Goal: Check status: Check status

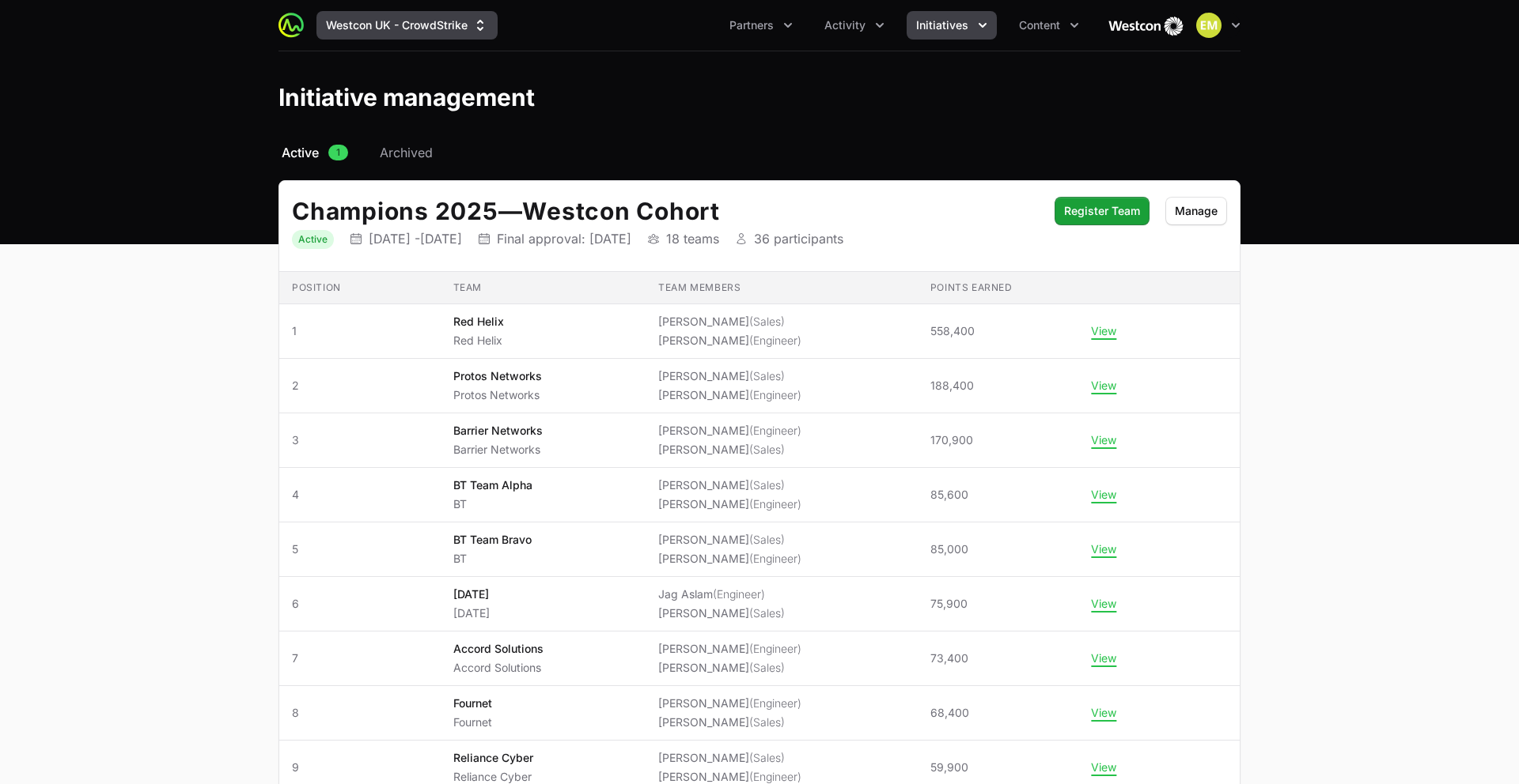
click at [438, 29] on button "Westcon UK - CrowdStrike" at bounding box center [406, 25] width 181 height 29
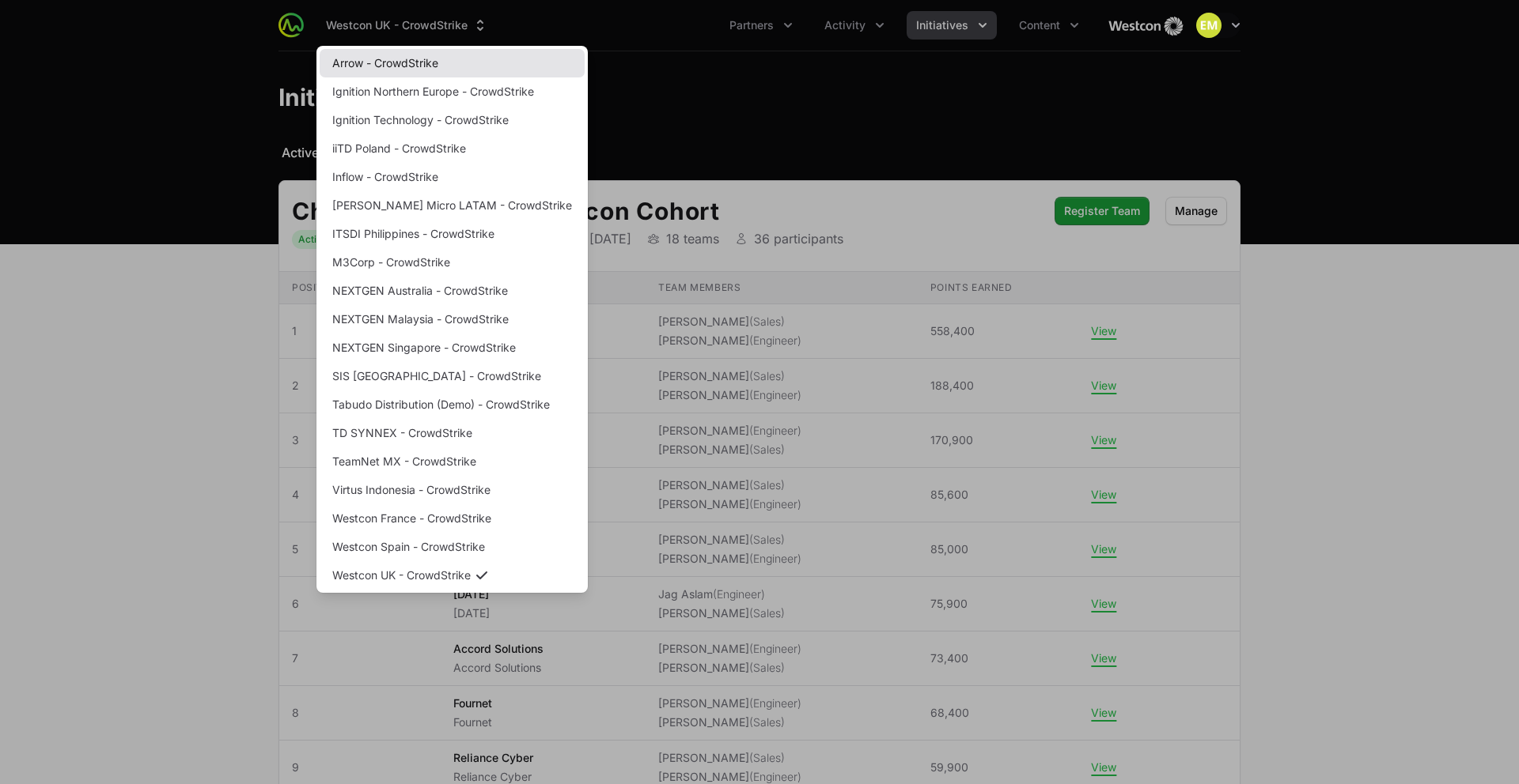
click at [409, 61] on link "Arrow - CrowdStrike" at bounding box center [452, 63] width 265 height 29
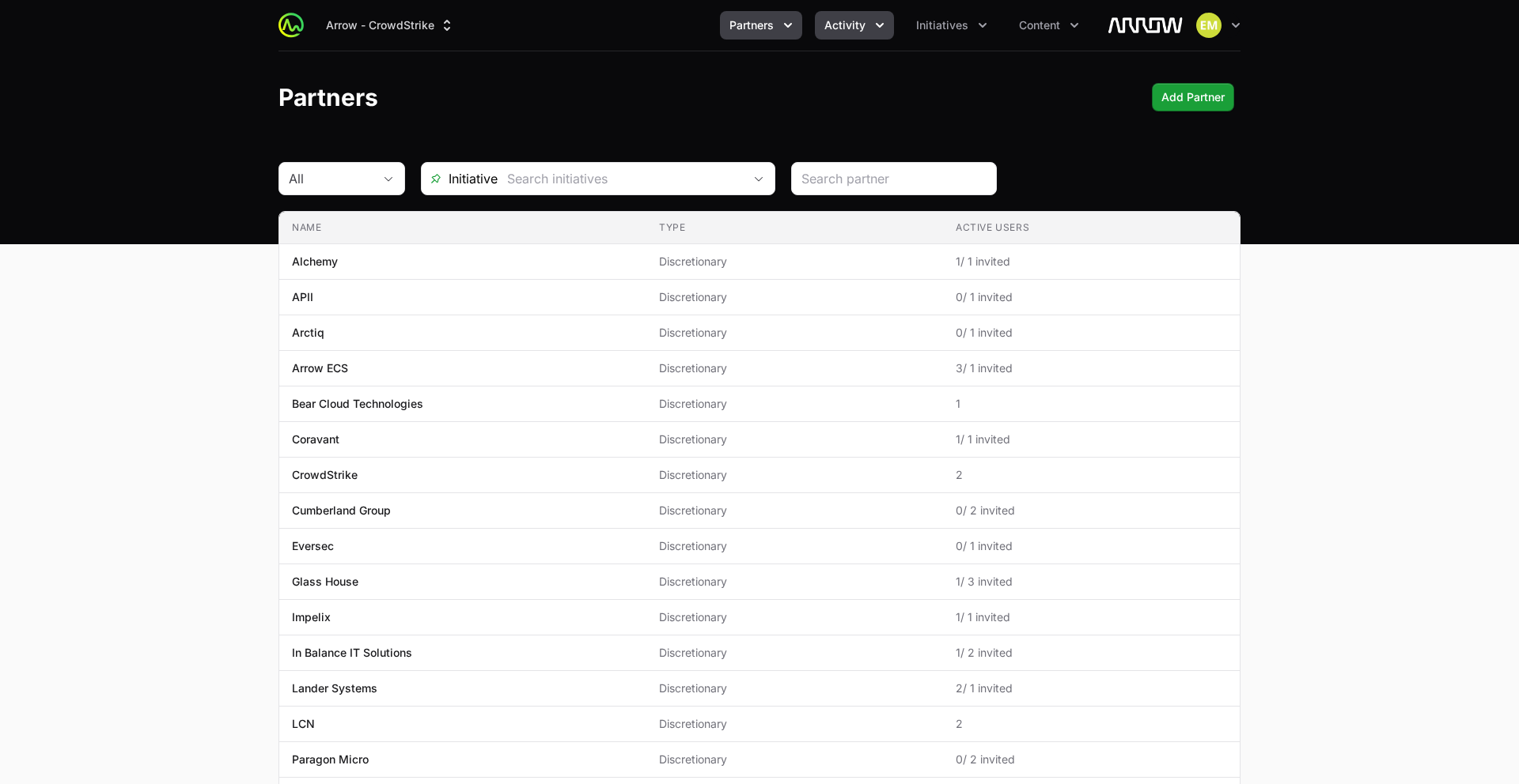
click at [828, 37] on button "Activity" at bounding box center [854, 25] width 79 height 29
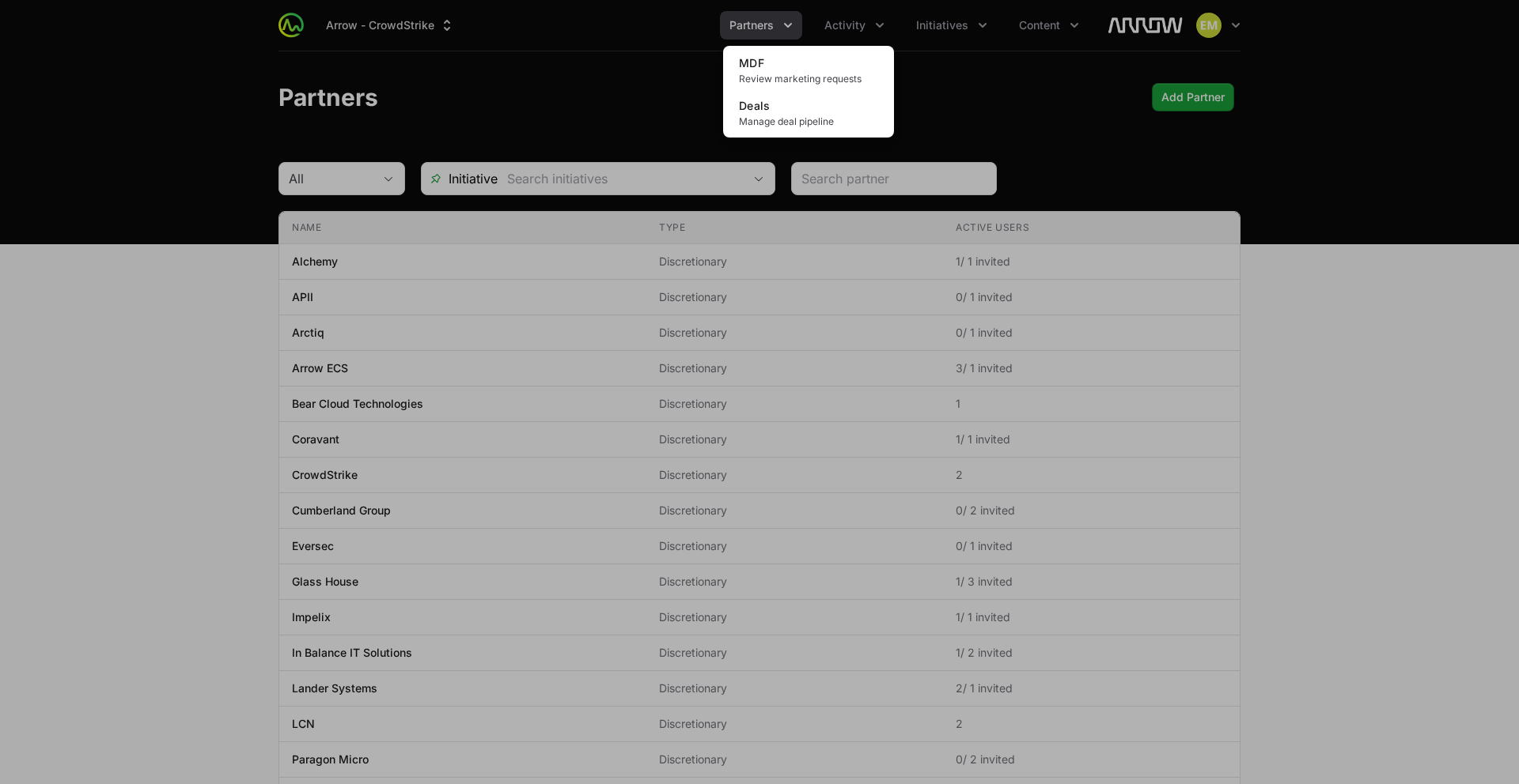
click at [780, 34] on div "Activity menu" at bounding box center [760, 392] width 1519 height 784
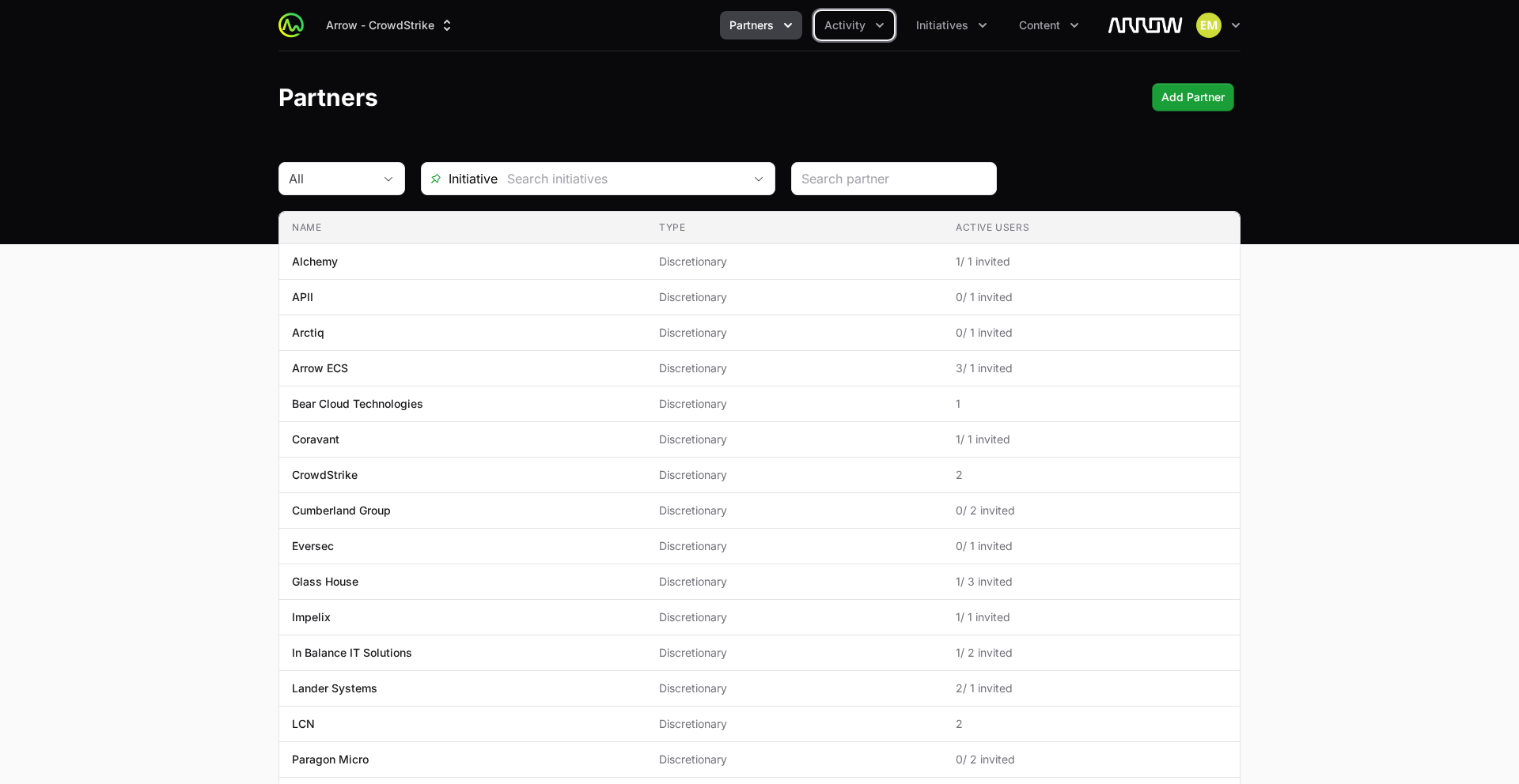
click at [781, 29] on icon "Partners menu" at bounding box center [788, 26] width 16 height 16
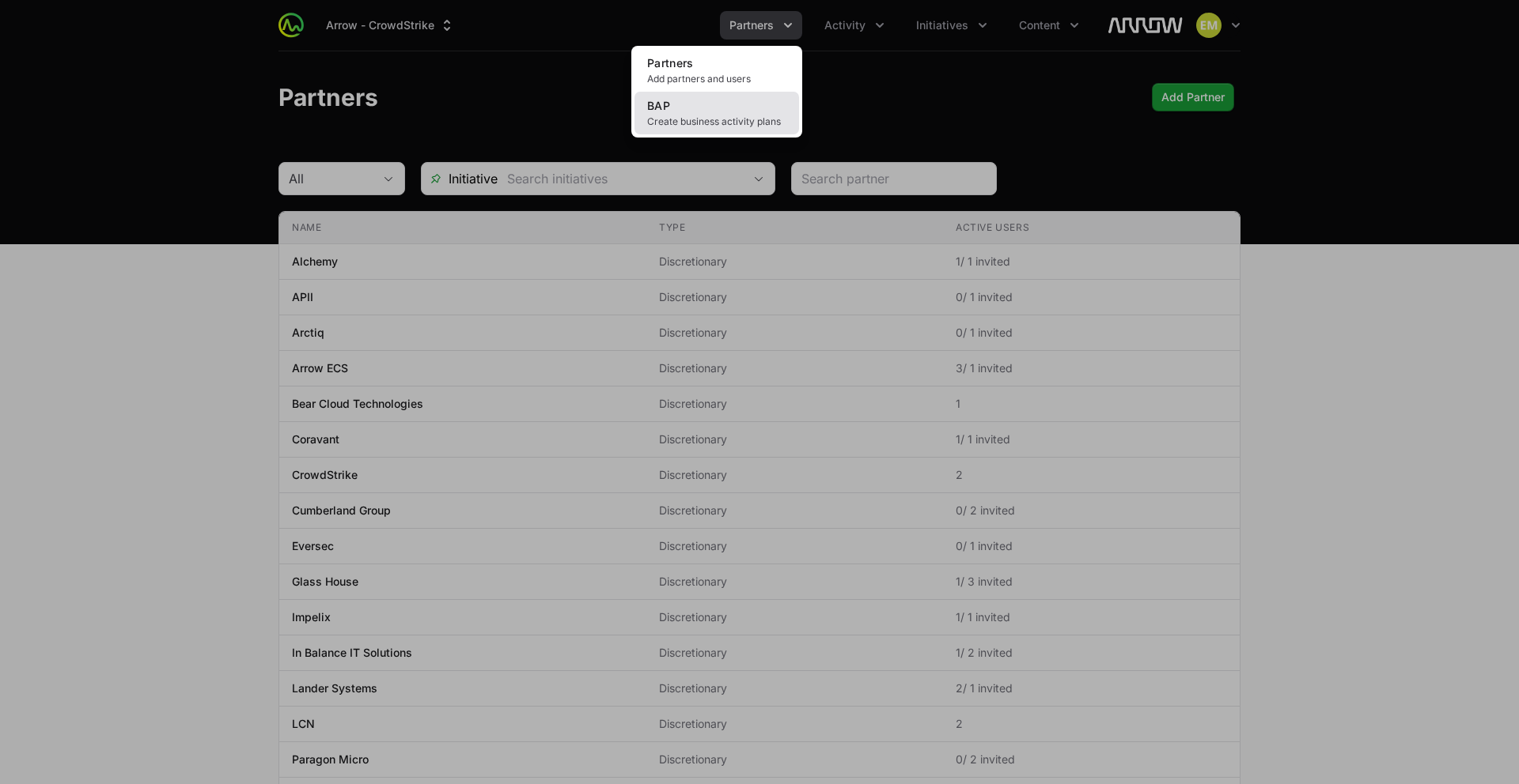
click at [740, 111] on link "BAP Create business activity plans" at bounding box center [716, 113] width 164 height 43
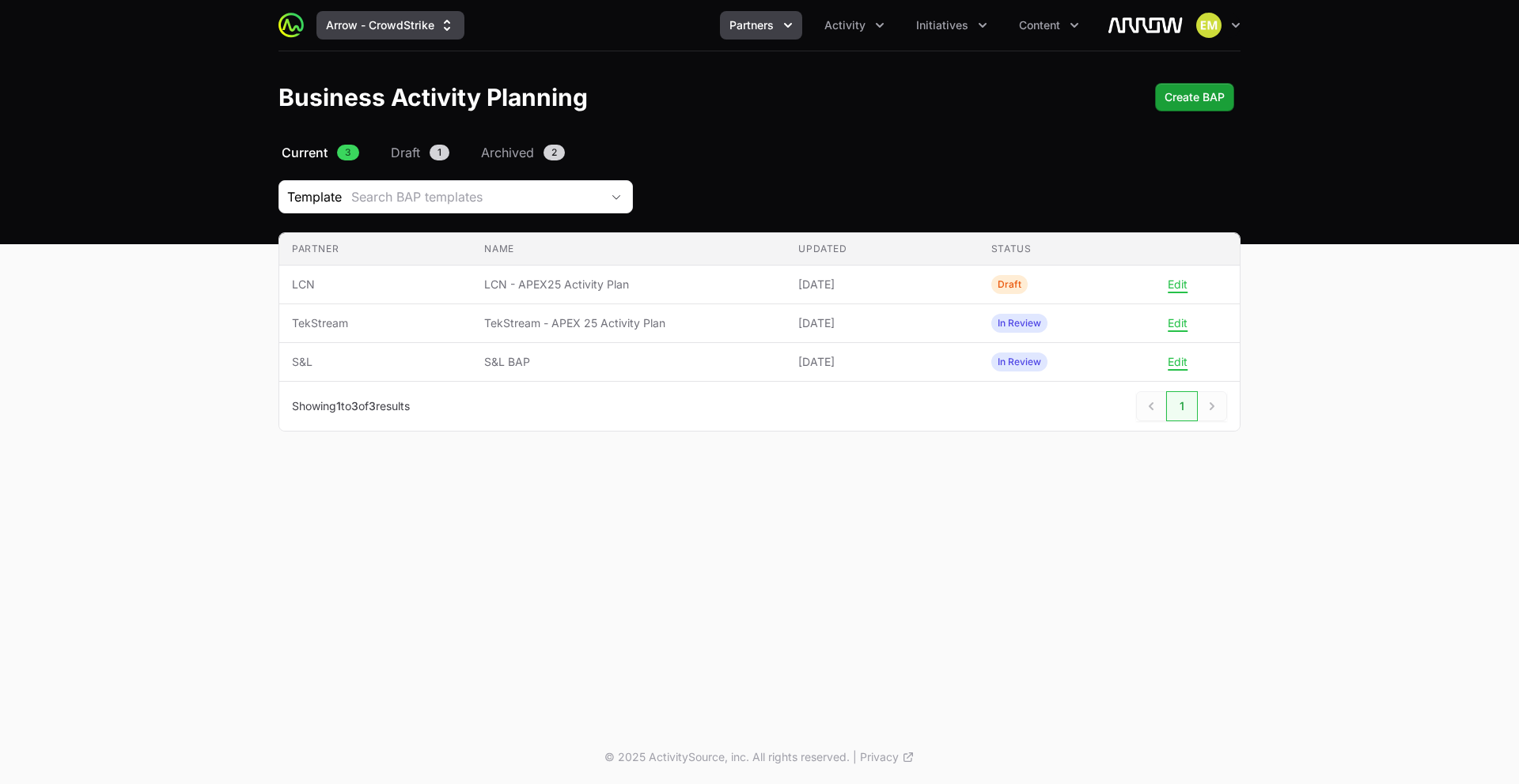
click at [386, 33] on button "Arrow - CrowdStrike" at bounding box center [391, 25] width 148 height 29
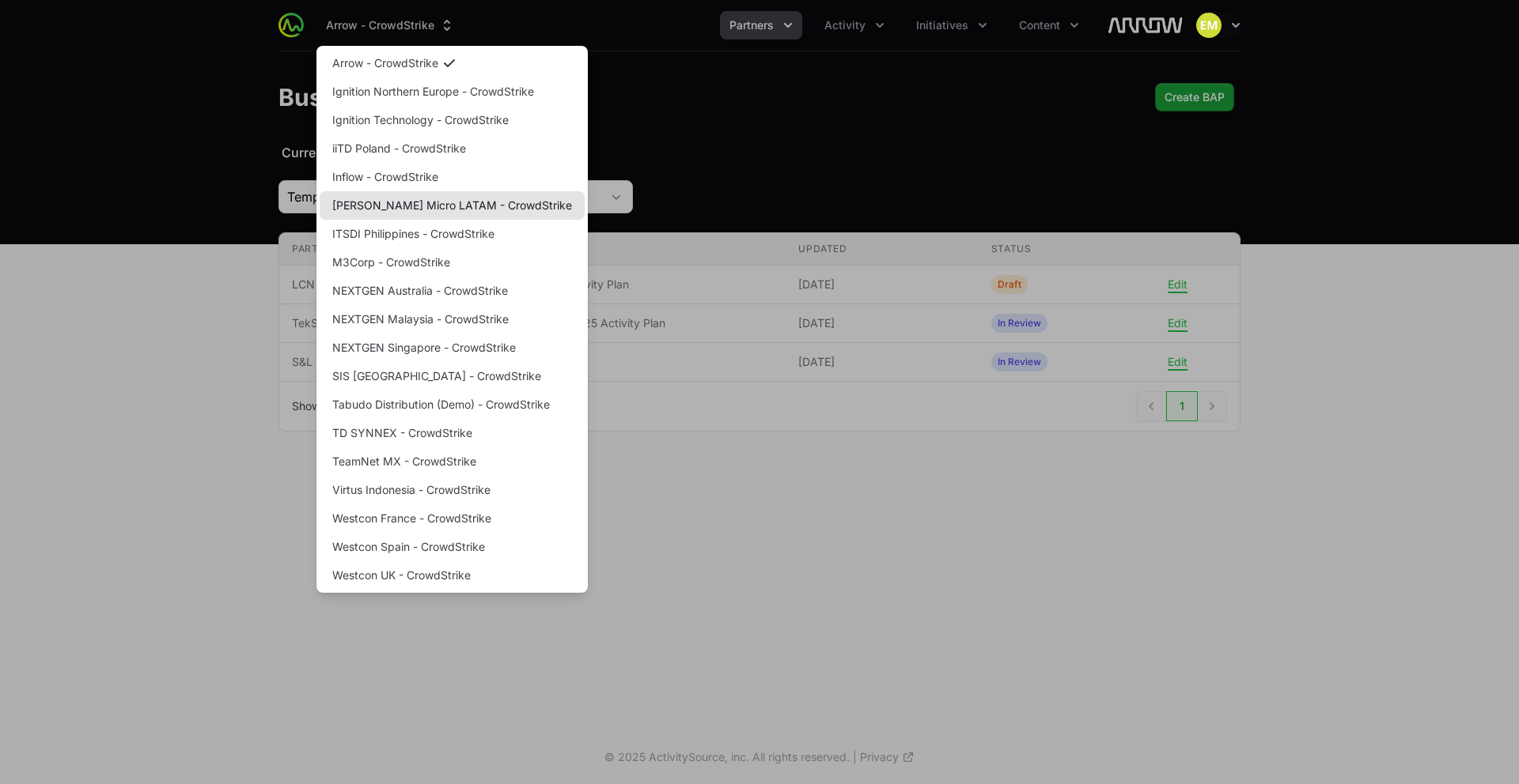
click at [400, 205] on link "[PERSON_NAME] Micro LATAM - CrowdStrike" at bounding box center [452, 206] width 265 height 29
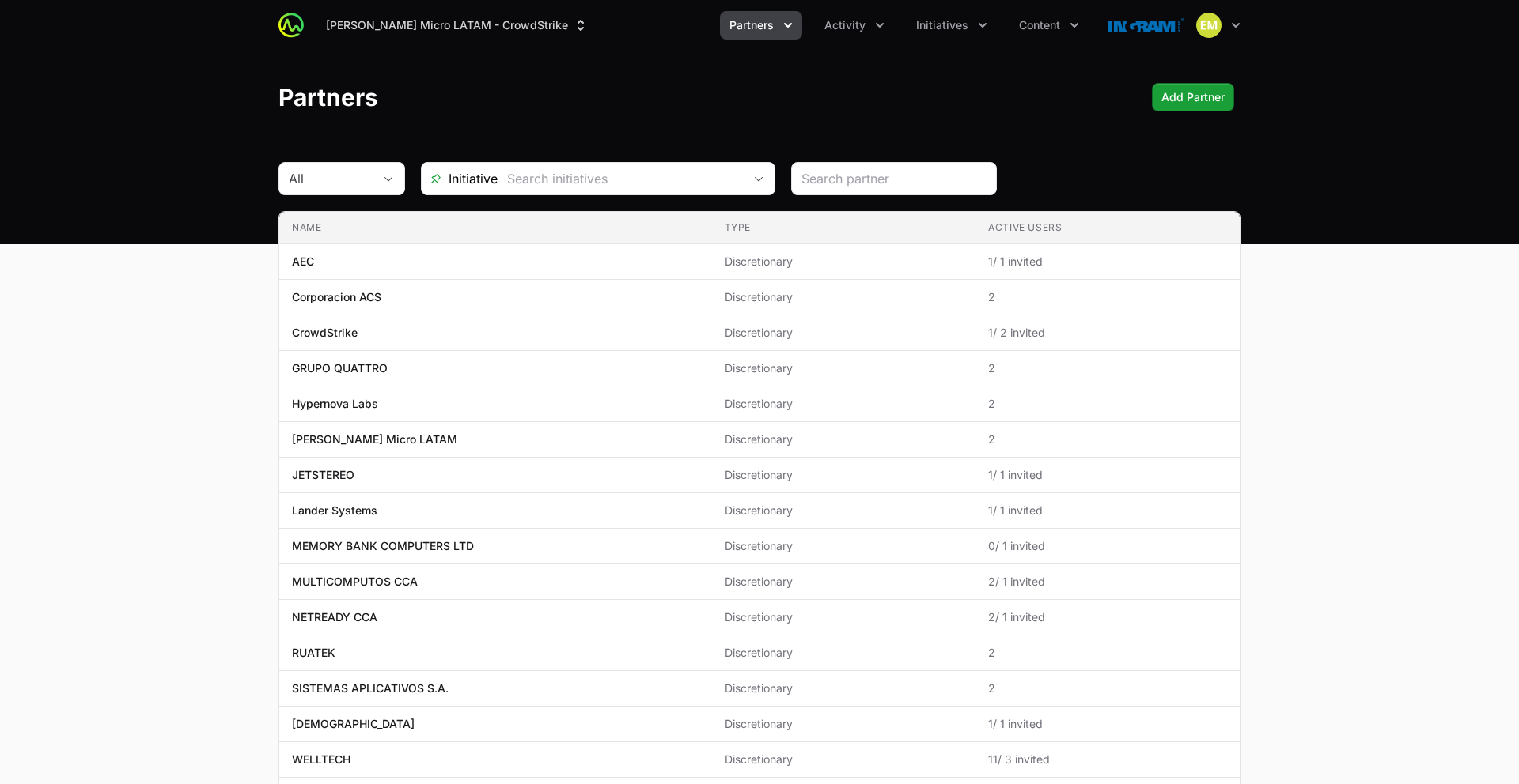
click at [726, 30] on button "Partners" at bounding box center [760, 25] width 82 height 29
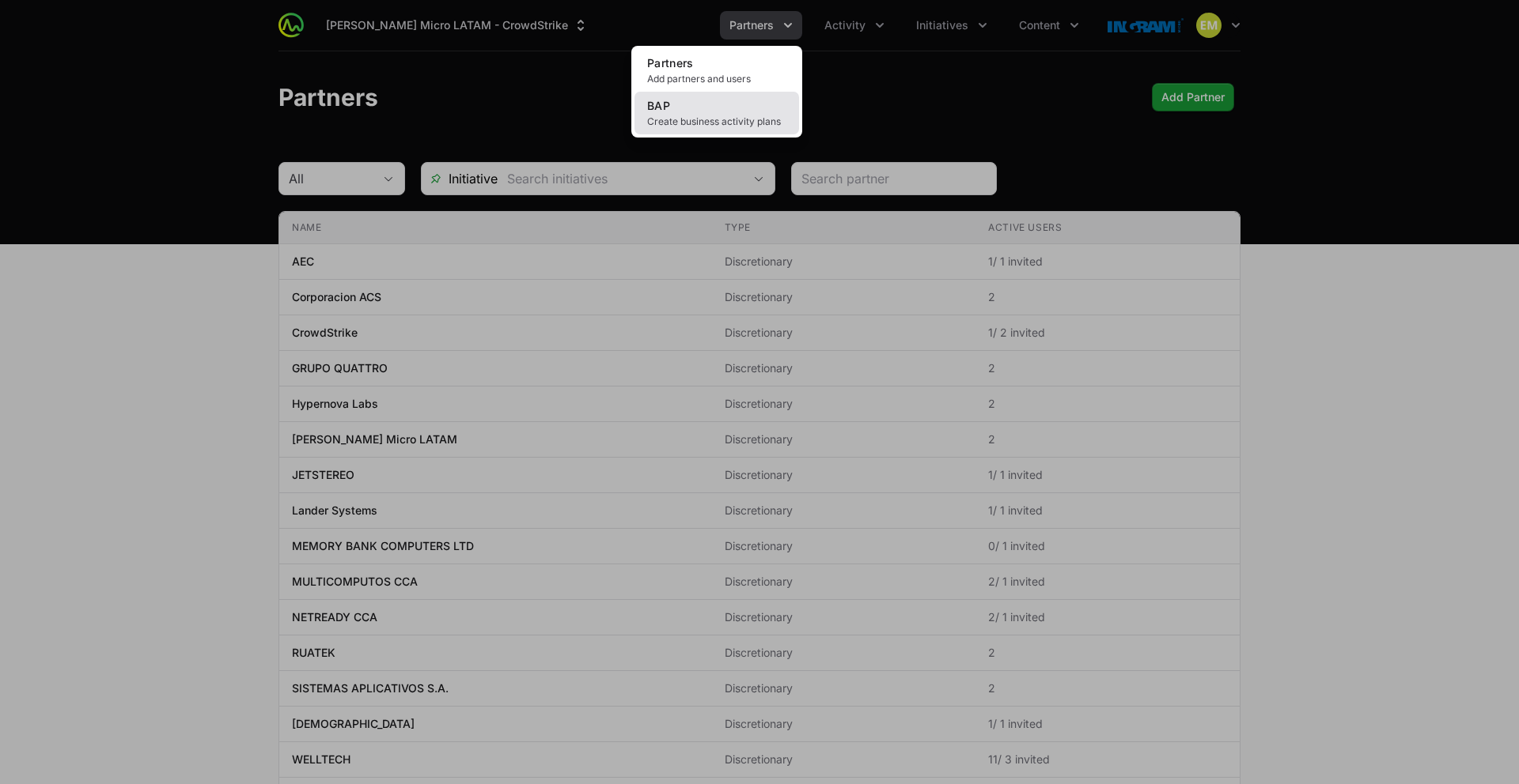
click at [693, 108] on link "BAP Create business activity plans" at bounding box center [716, 113] width 164 height 43
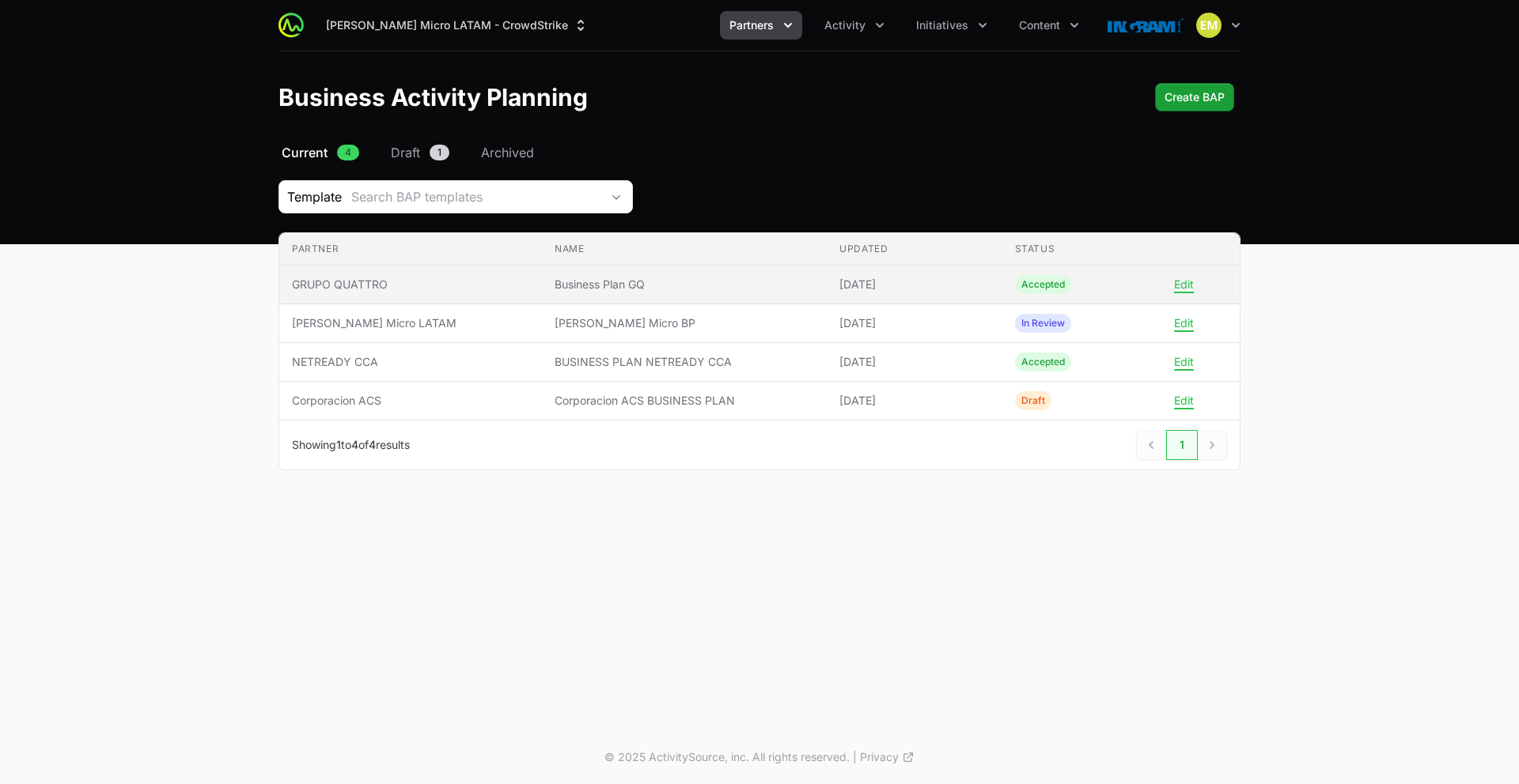
click at [576, 286] on span "Business Plan GQ" at bounding box center [684, 285] width 259 height 16
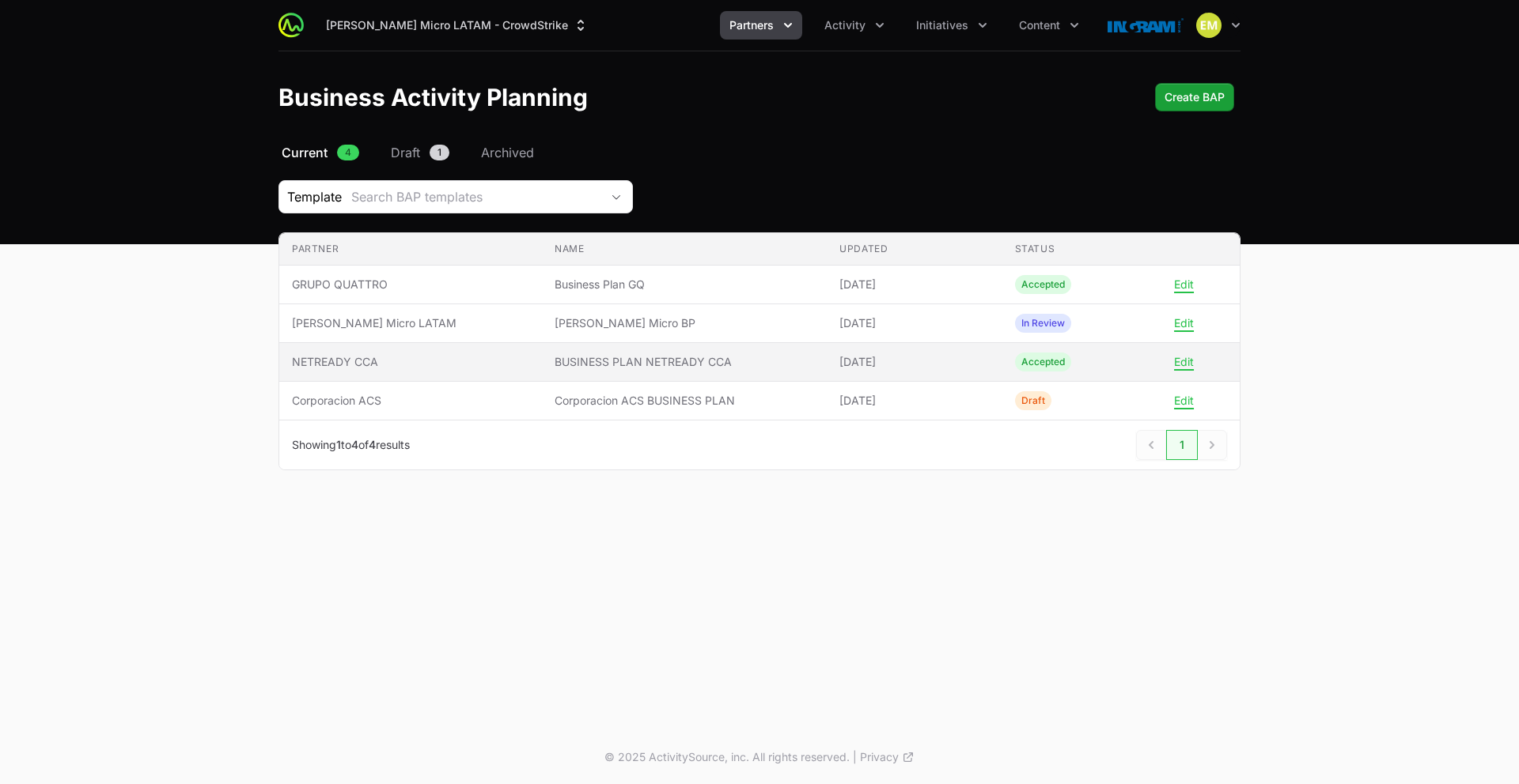
click at [382, 362] on span "NETREADY CCA" at bounding box center [410, 362] width 237 height 16
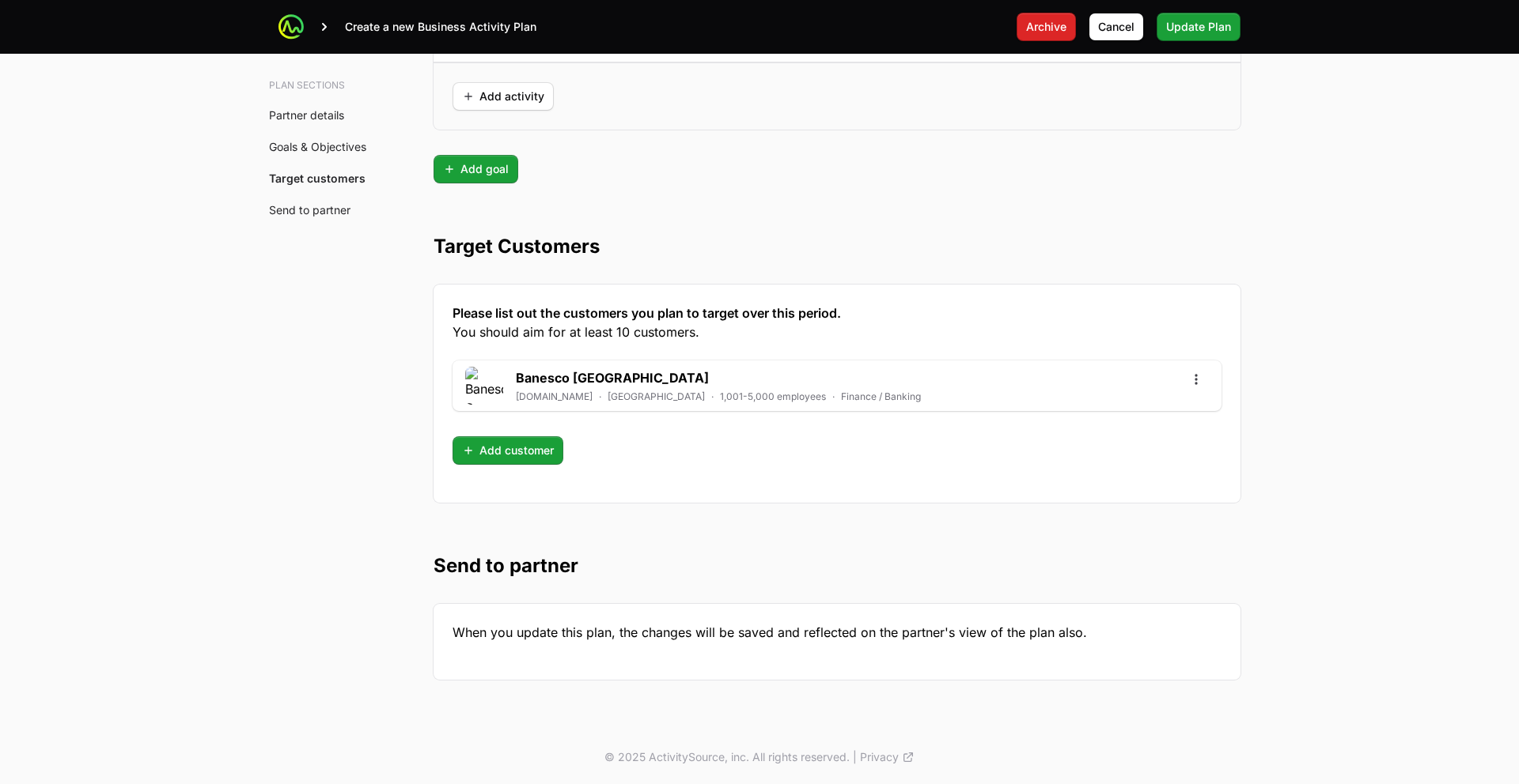
scroll to position [4128, 0]
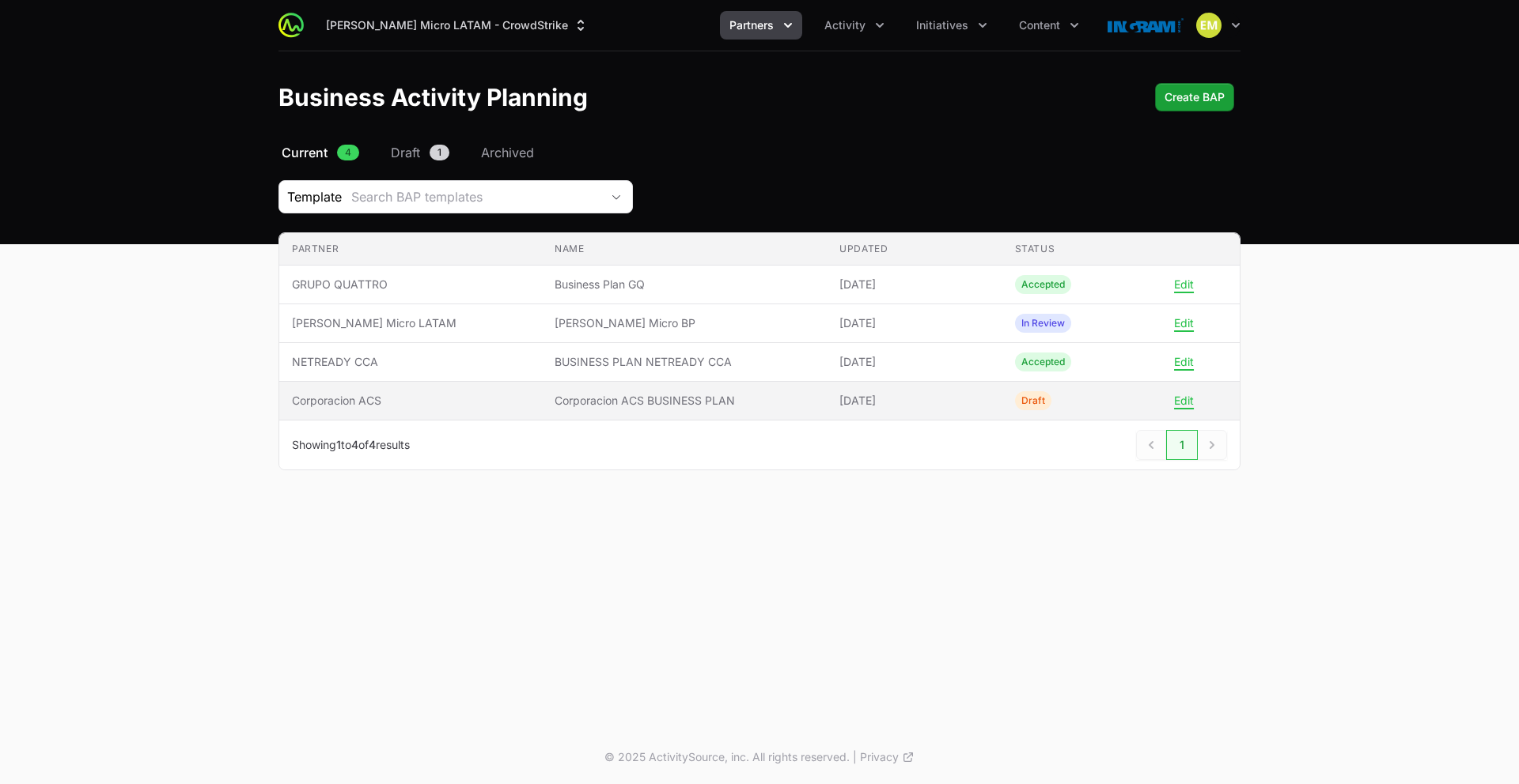
click at [398, 395] on span "Corporacion ACS" at bounding box center [410, 401] width 237 height 16
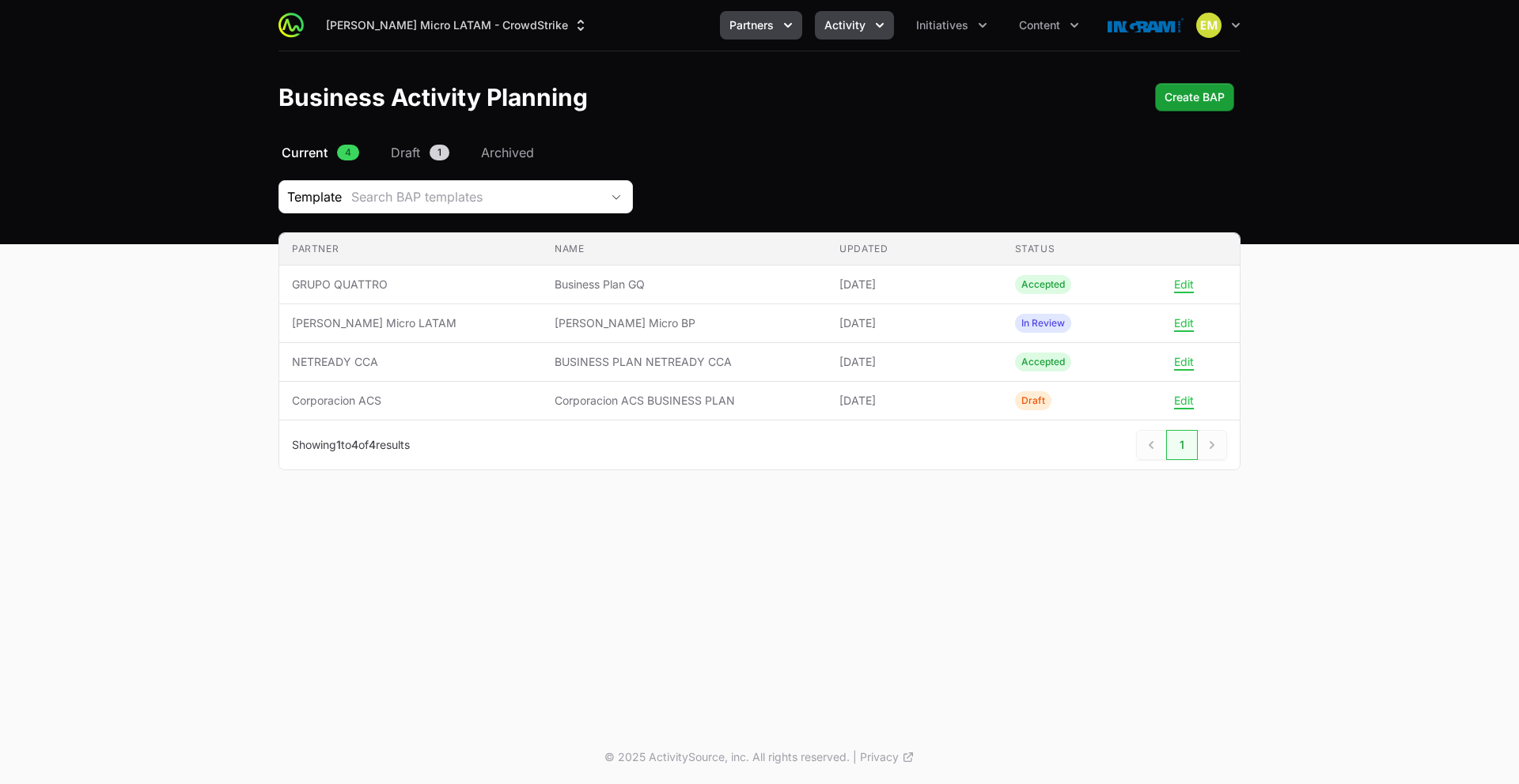
click at [848, 33] on span "Activity" at bounding box center [845, 26] width 42 height 16
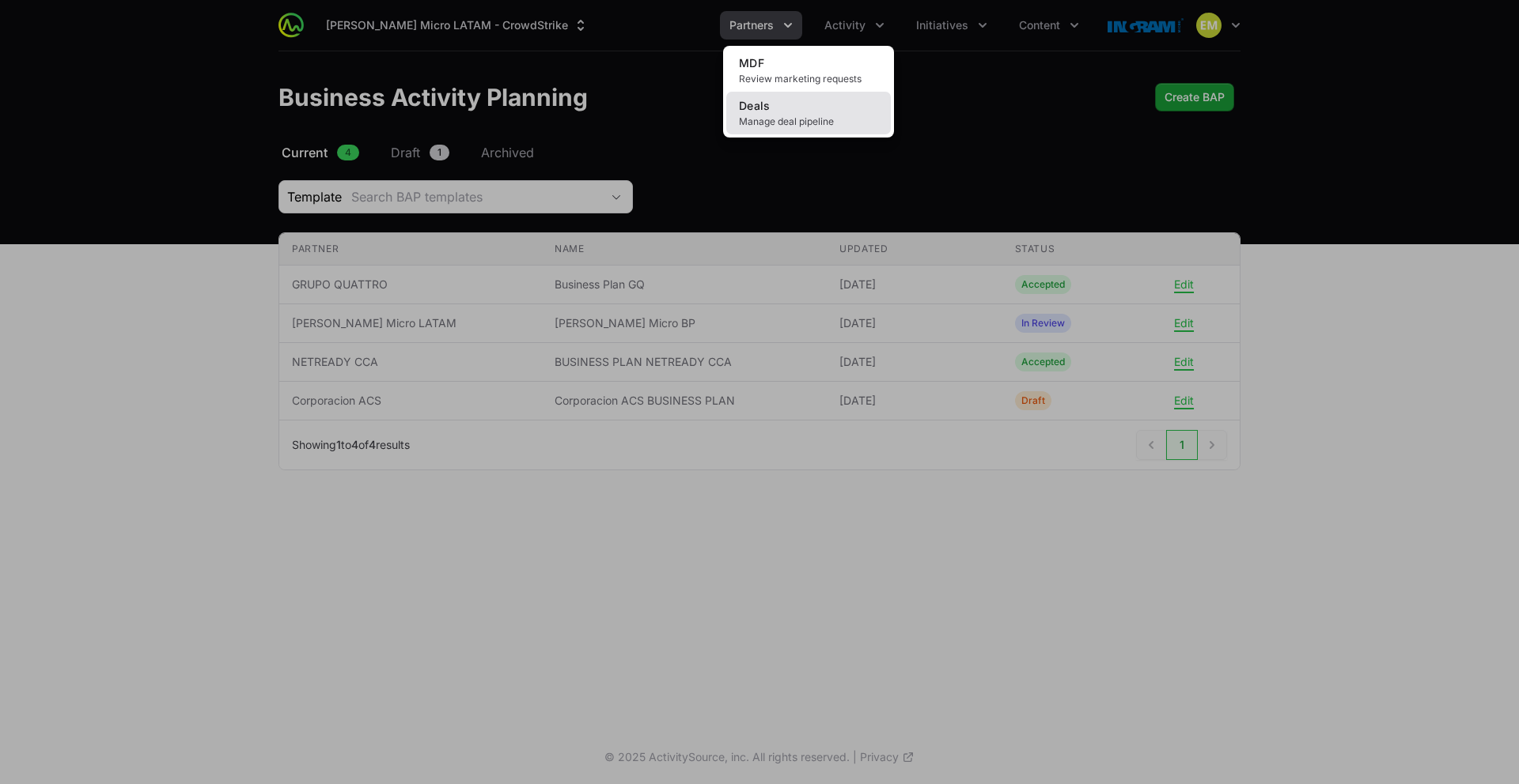
click at [820, 119] on span "Manage deal pipeline" at bounding box center [808, 122] width 139 height 13
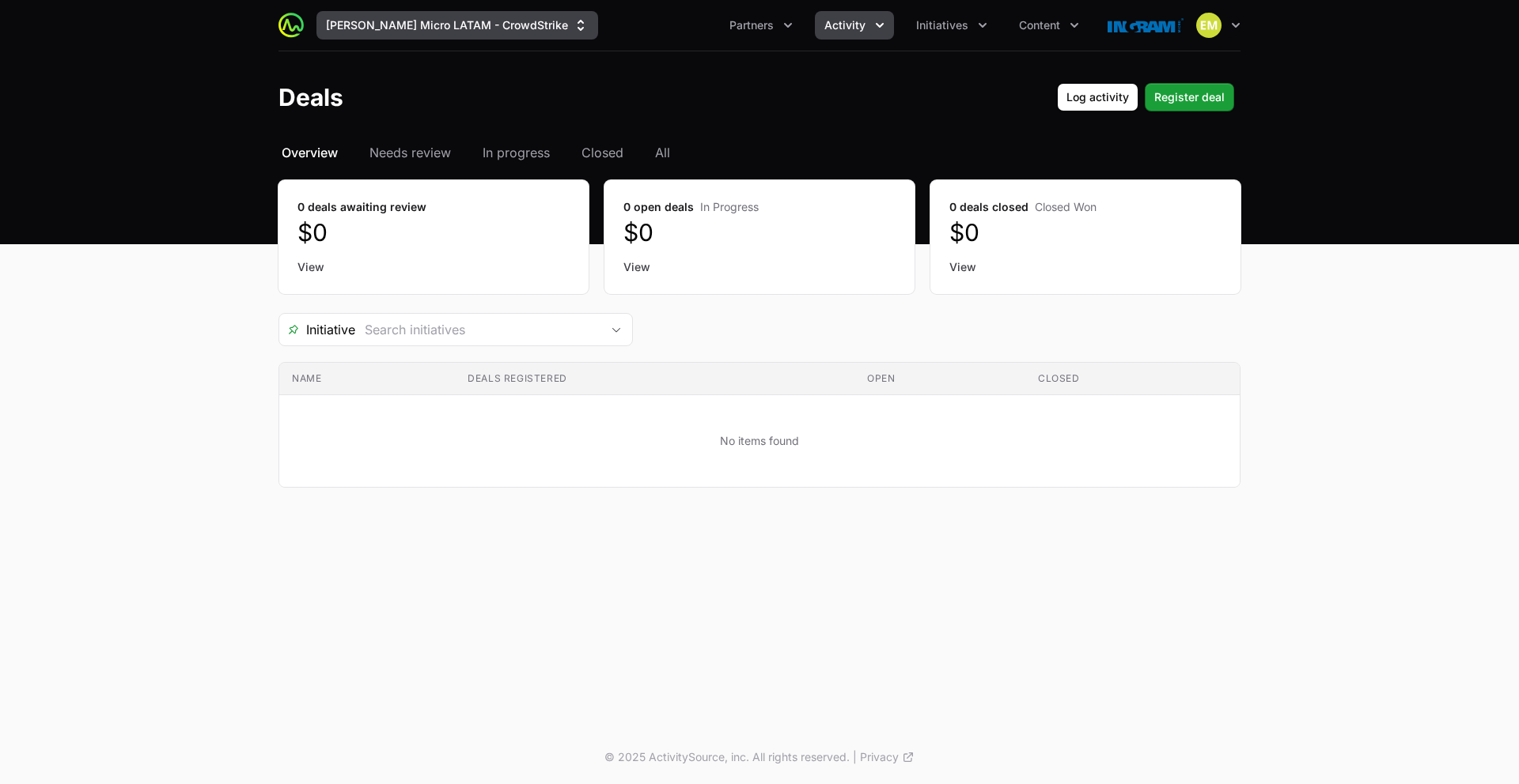
click at [464, 29] on button "[PERSON_NAME] Micro LATAM - CrowdStrike" at bounding box center [457, 25] width 282 height 29
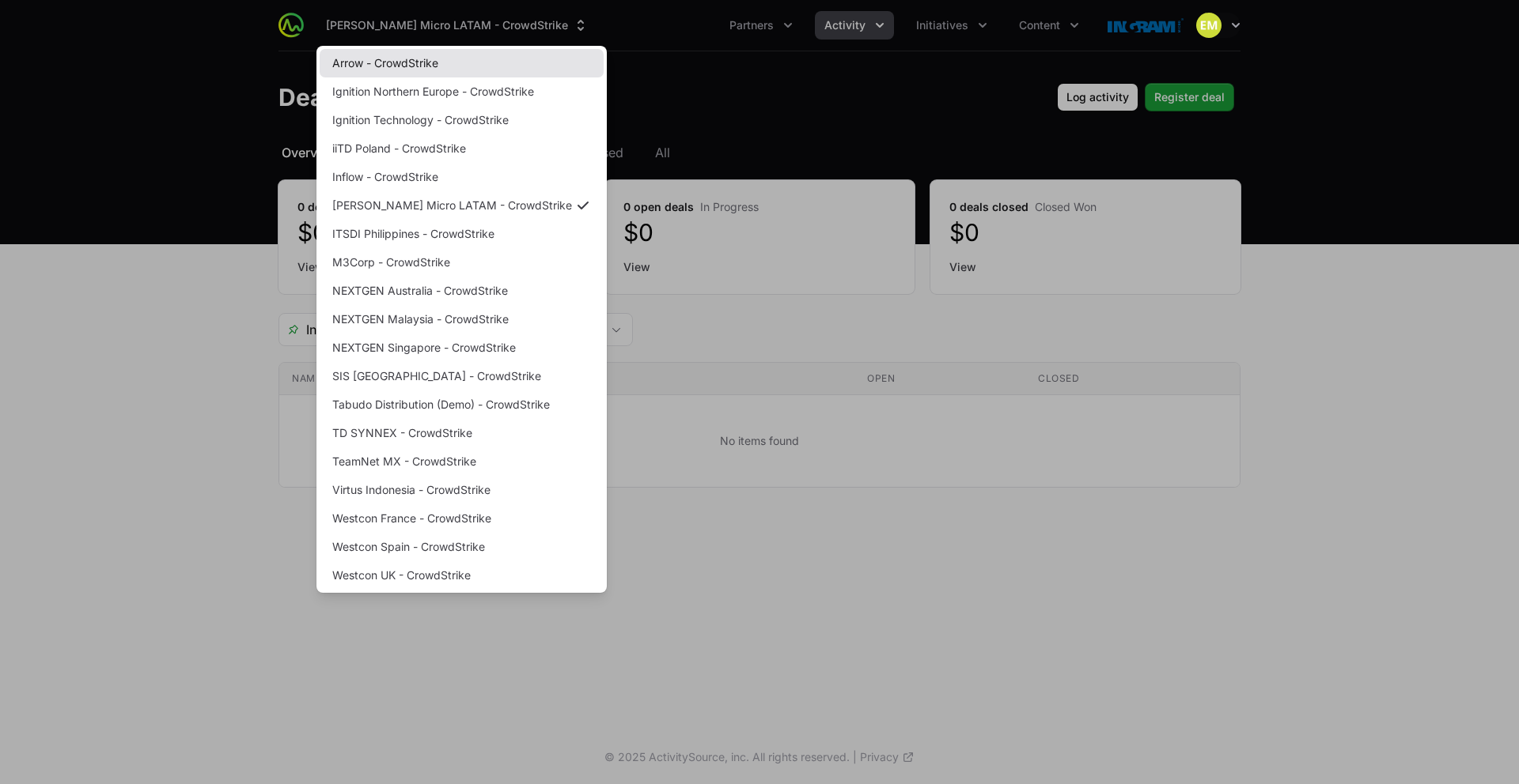
click at [418, 69] on link "Arrow - CrowdStrike" at bounding box center [461, 63] width 284 height 29
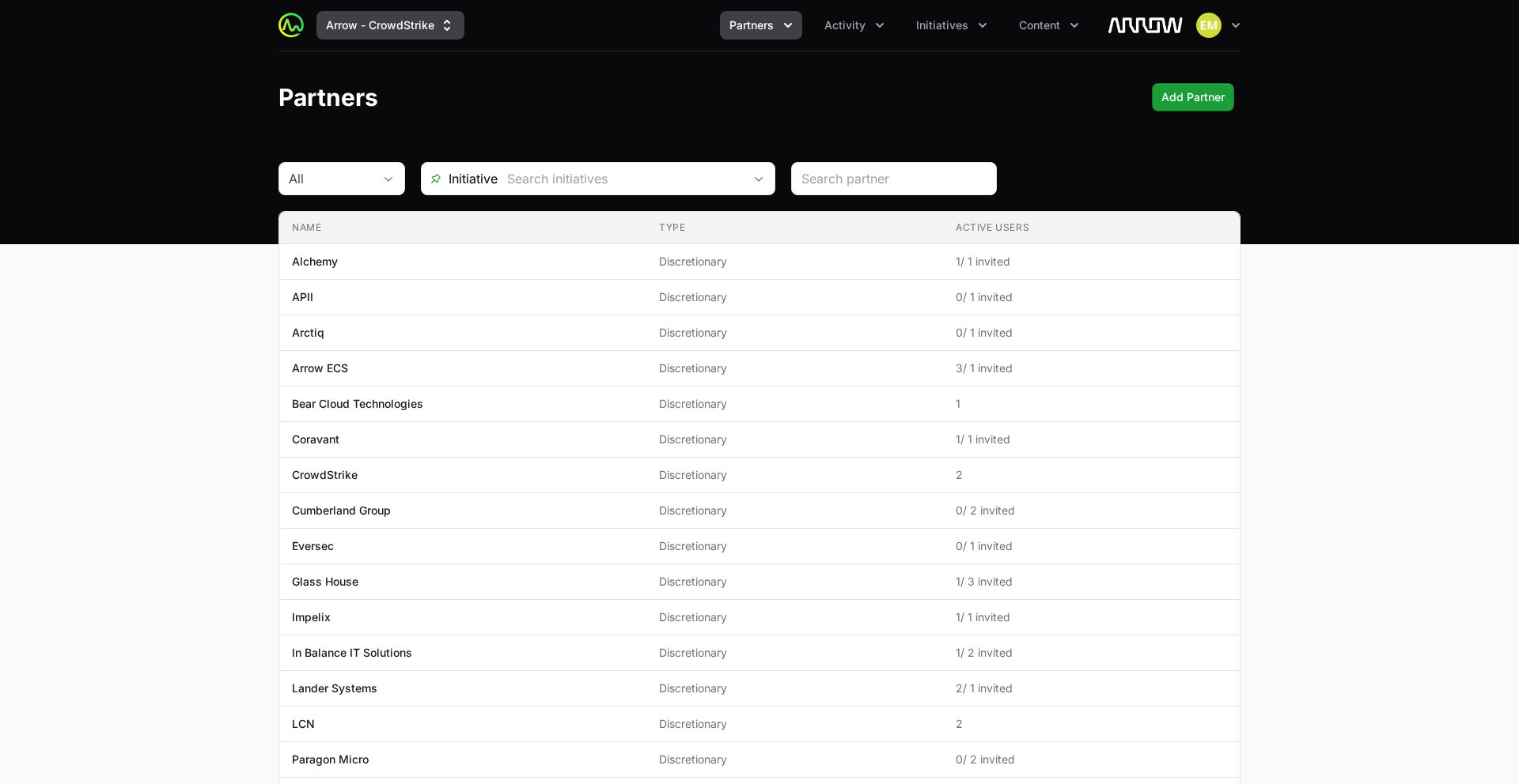
click at [383, 30] on button "Arrow - CrowdStrike" at bounding box center [391, 25] width 148 height 29
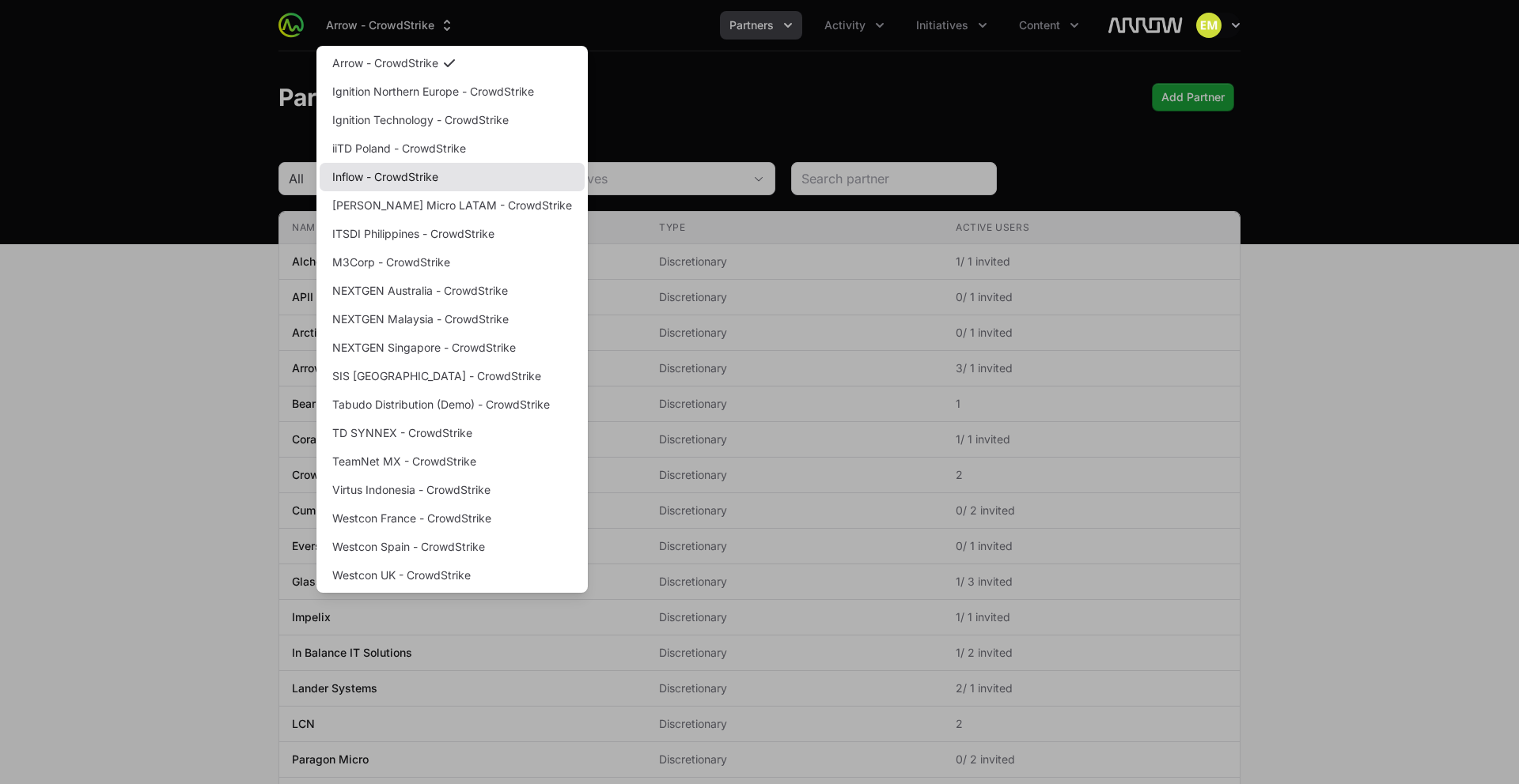
click at [364, 177] on link "Inflow - CrowdStrike" at bounding box center [452, 177] width 265 height 29
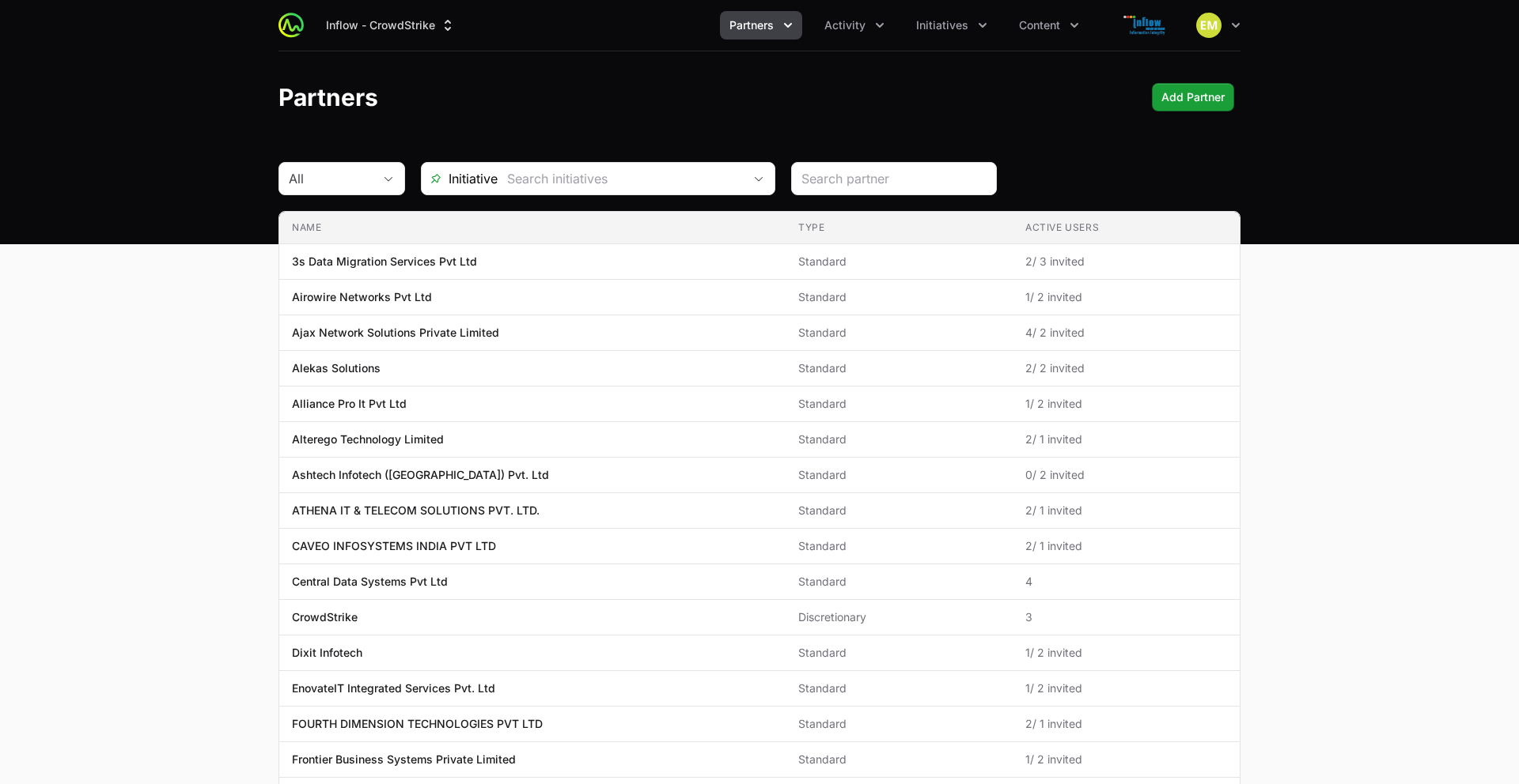
click at [746, 18] on span "Partners" at bounding box center [751, 26] width 45 height 16
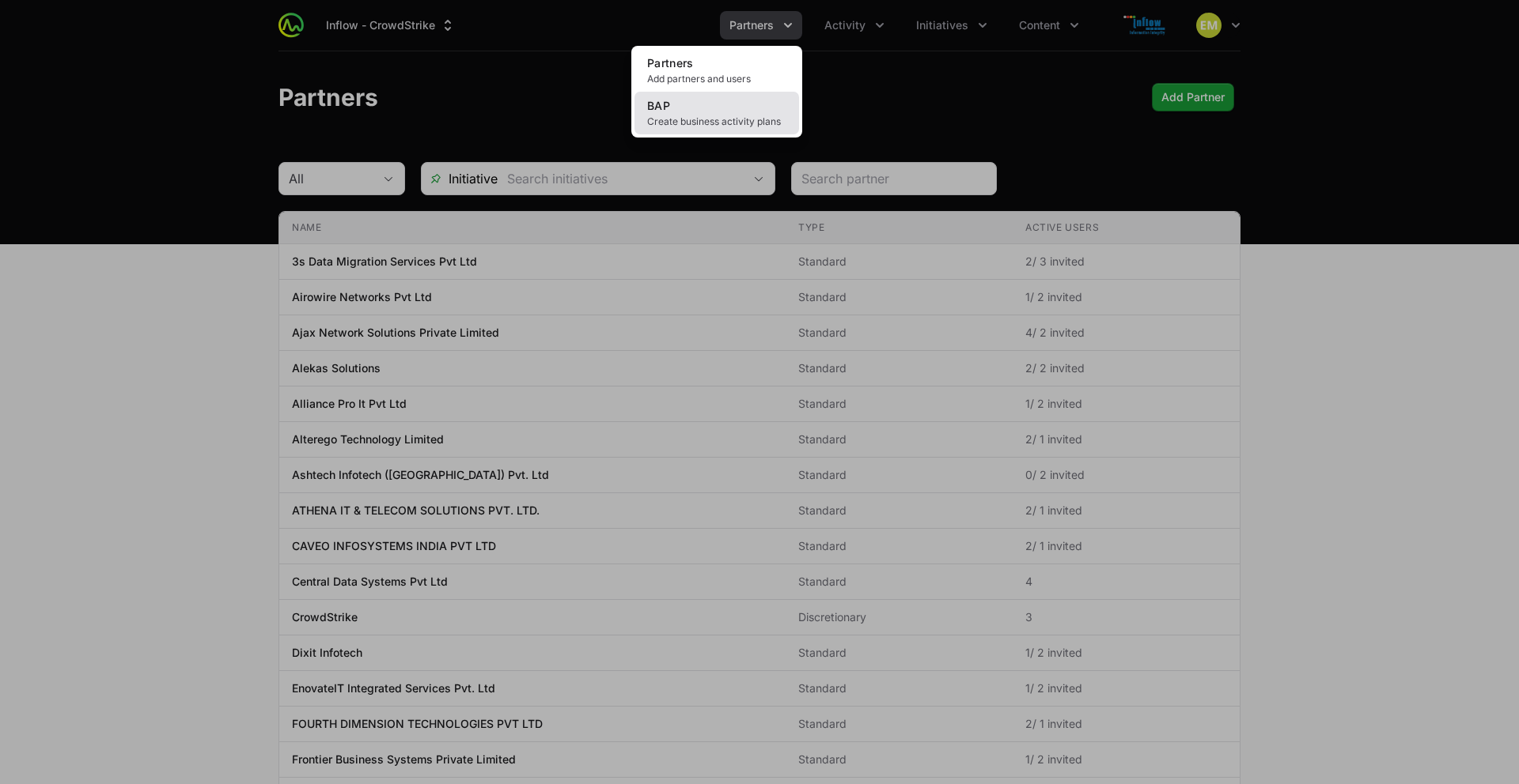
click at [719, 114] on link "BAP Create business activity plans" at bounding box center [716, 113] width 164 height 43
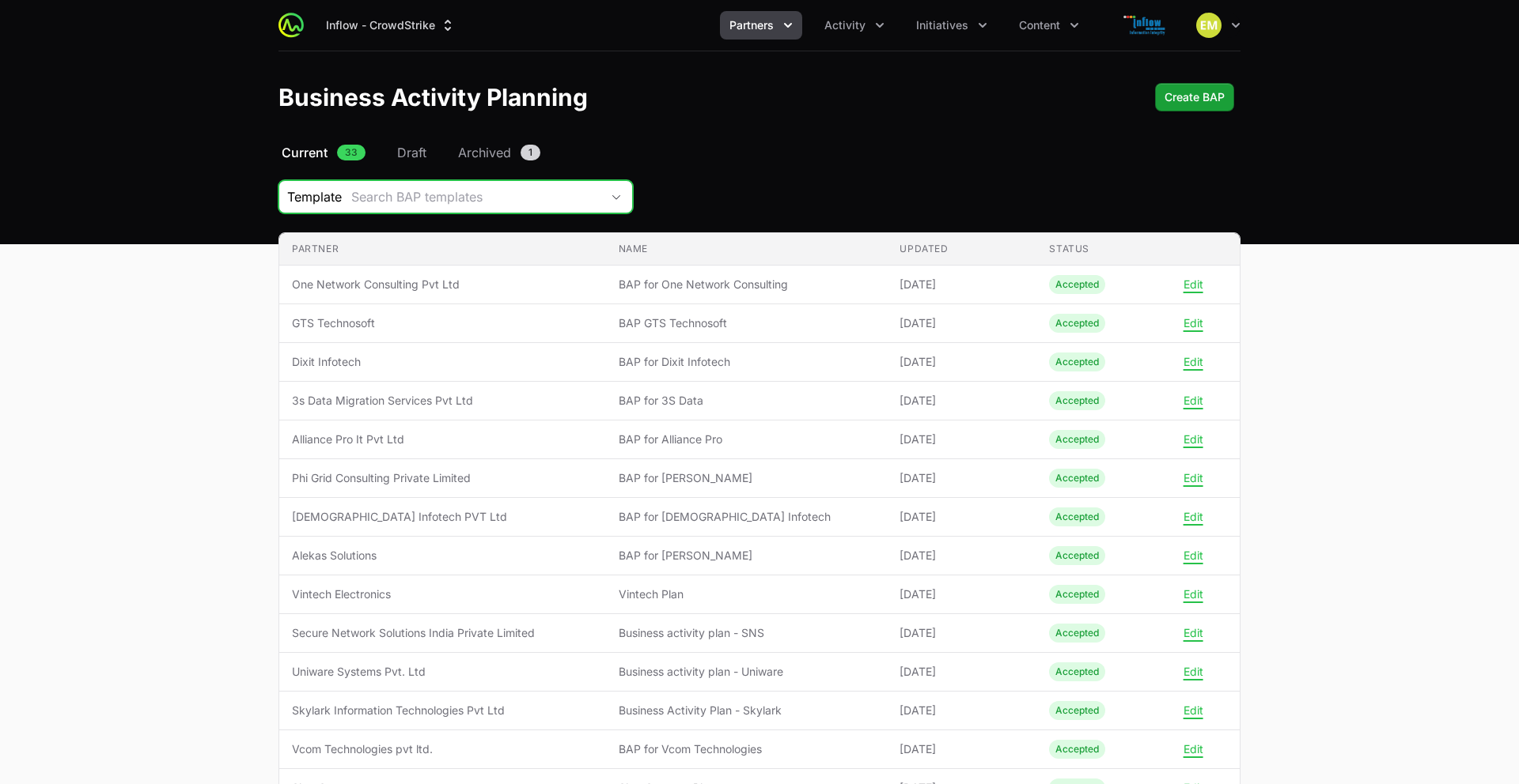
click at [450, 201] on div "Search BAP templates" at bounding box center [476, 197] width 249 height 19
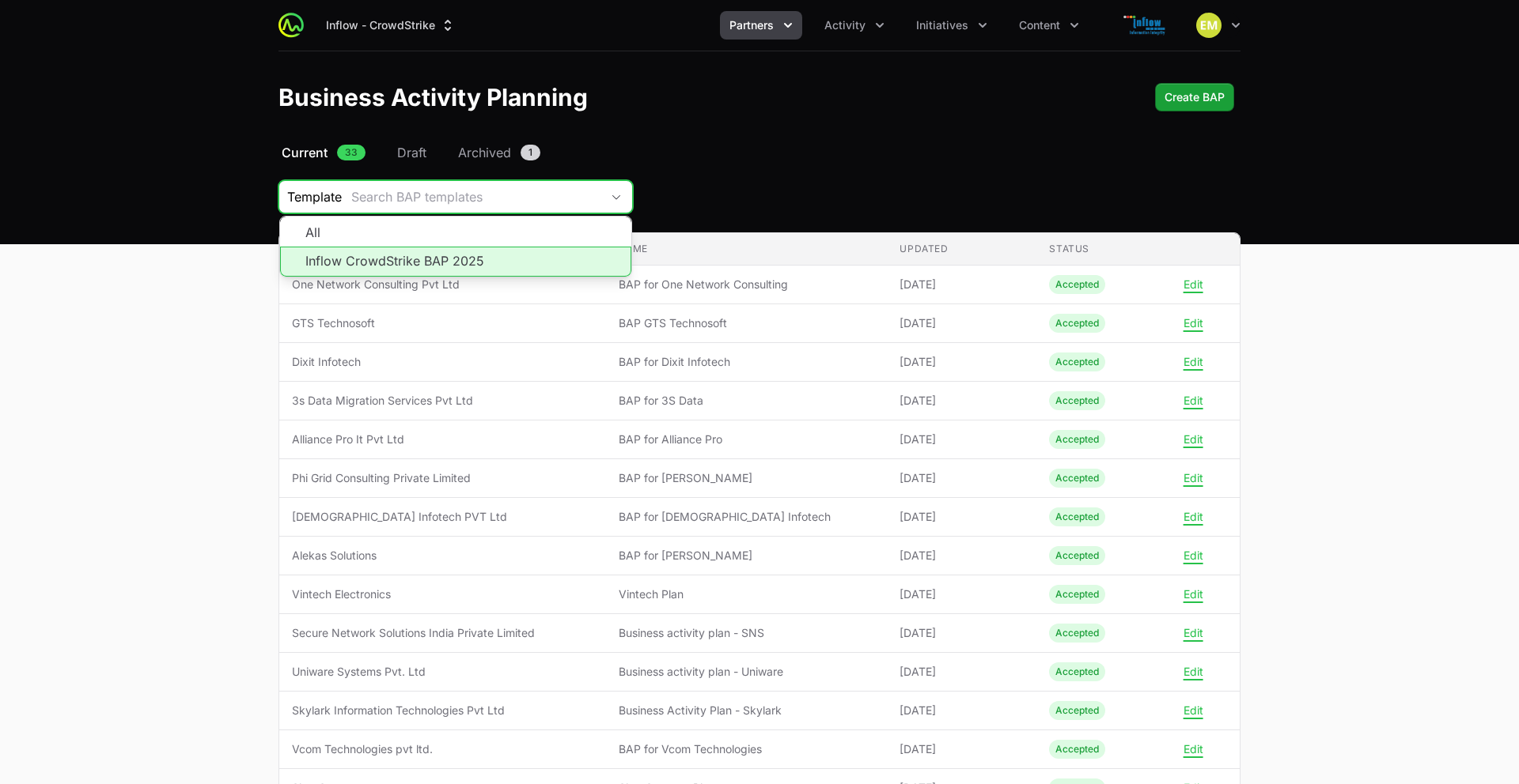
click at [437, 253] on li "Inflow CrowdStrike BAP 2025" at bounding box center [455, 262] width 351 height 30
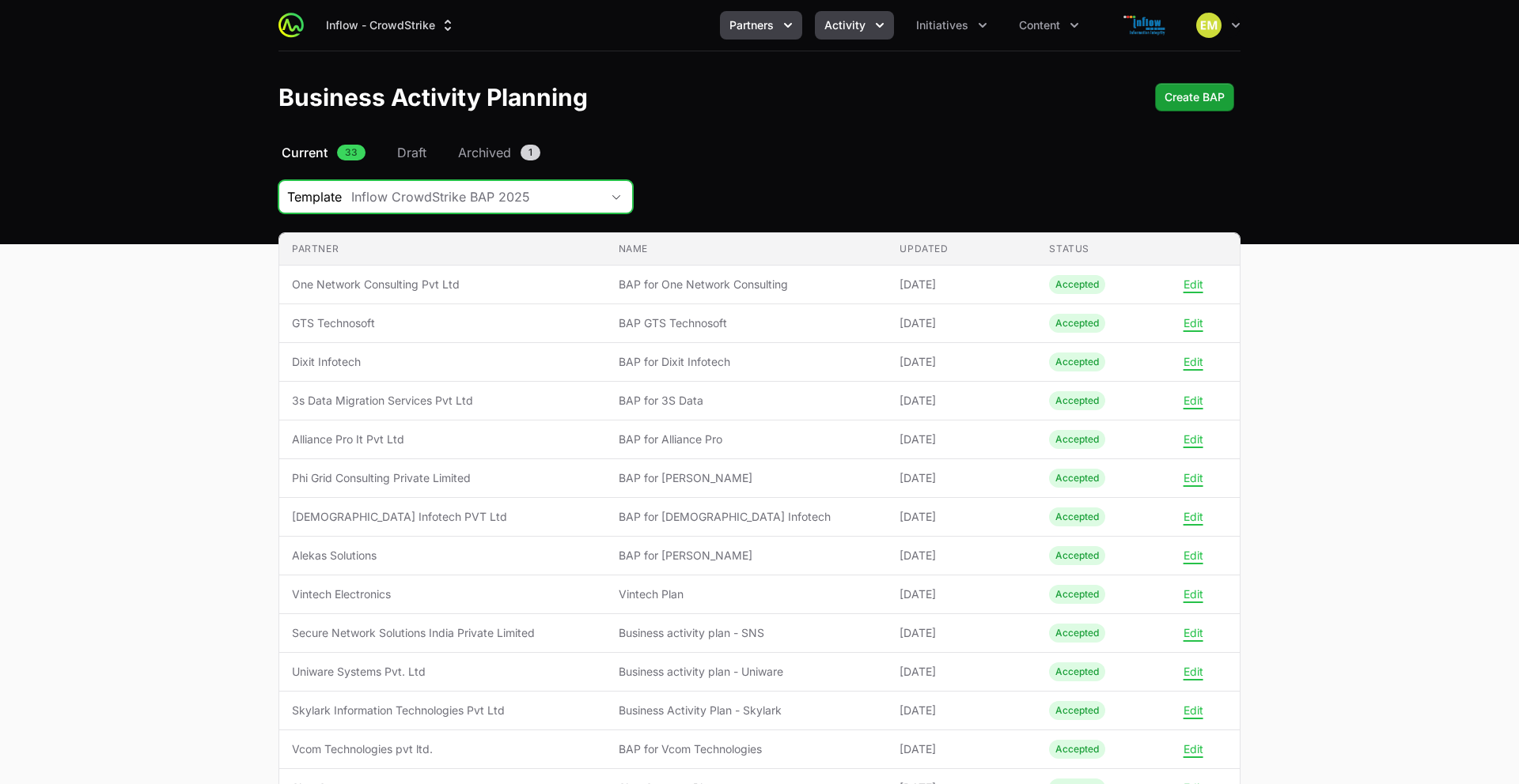
click at [838, 31] on span "Activity" at bounding box center [845, 26] width 42 height 16
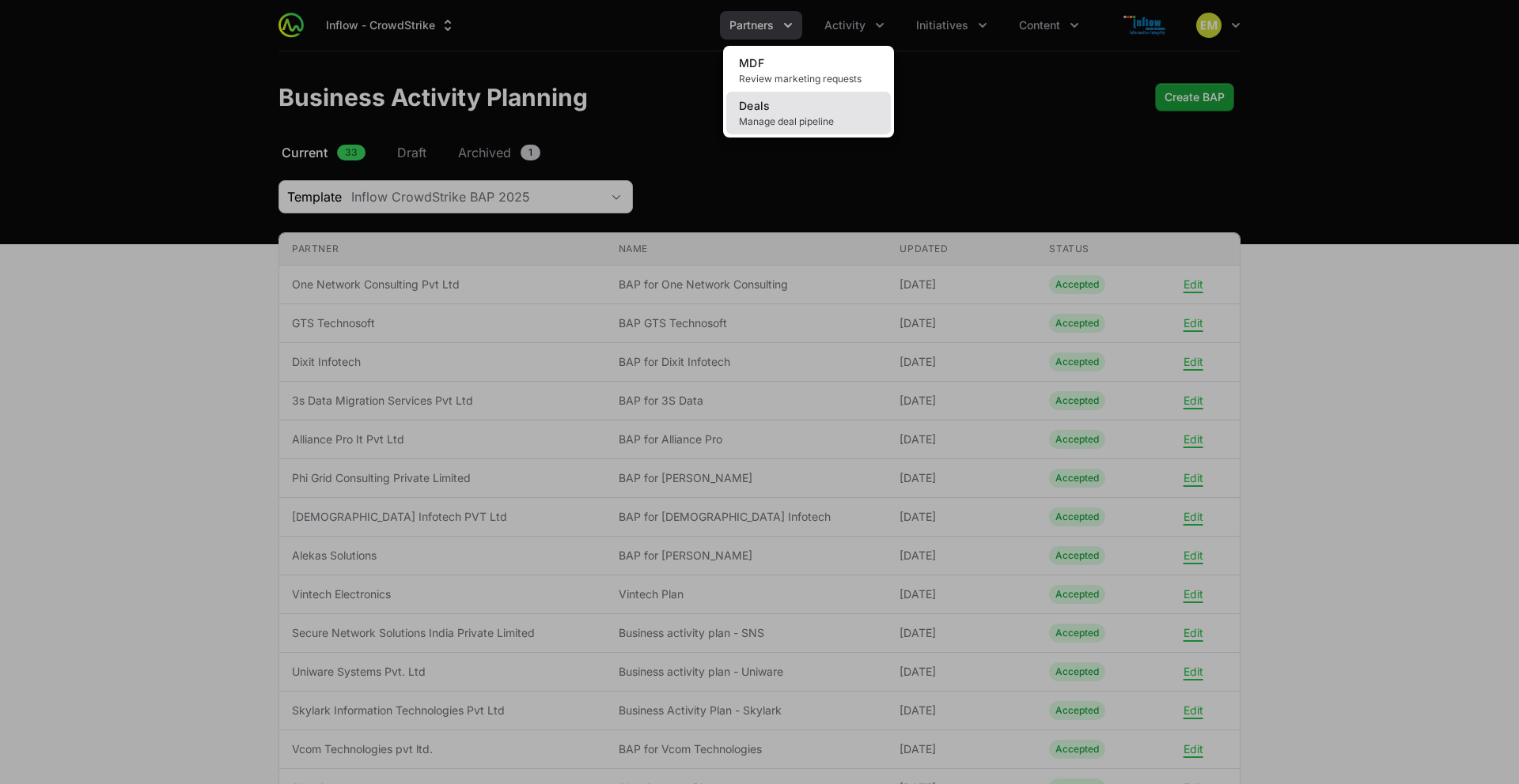
click at [792, 108] on link "Deals Manage deal pipeline" at bounding box center [808, 113] width 164 height 43
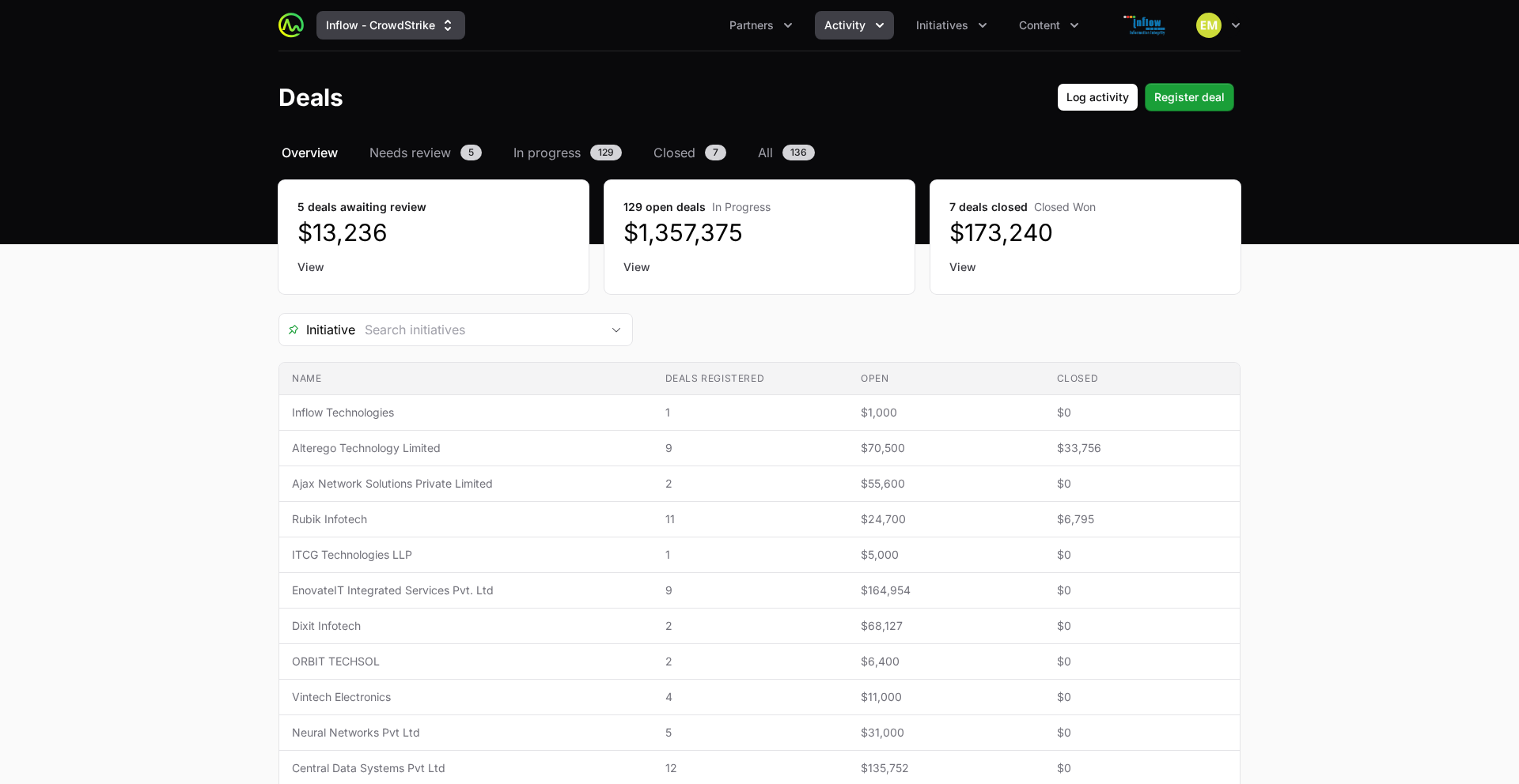
click at [421, 29] on button "Inflow - CrowdStrike" at bounding box center [391, 25] width 148 height 29
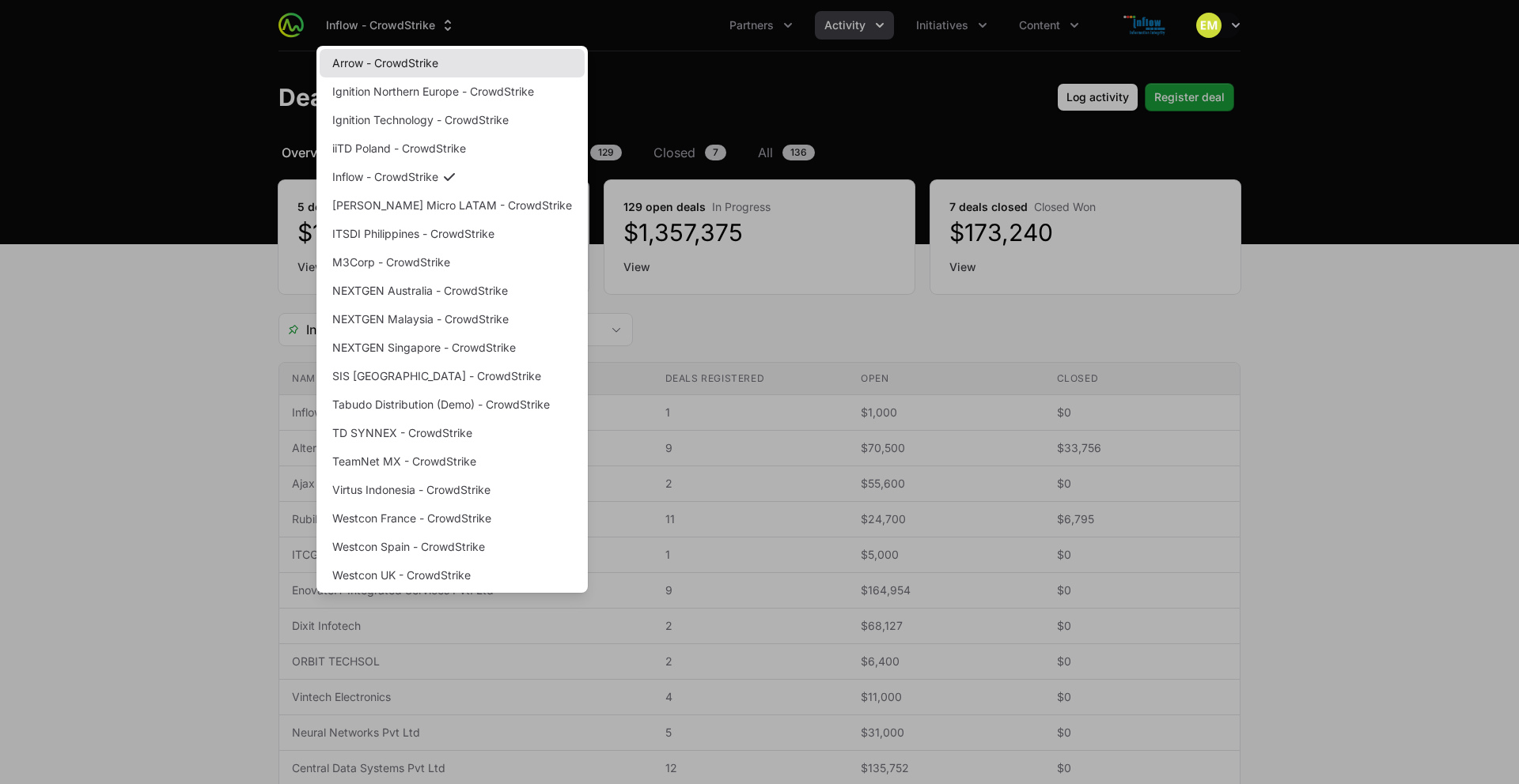
click at [404, 75] on div "Arrow - CrowdStrike Ignition [GEOGRAPHIC_DATA] - CrowdStrike Ignition Technolog…" at bounding box center [452, 319] width 271 height 548
click at [405, 70] on link "Arrow - CrowdStrike" at bounding box center [452, 63] width 265 height 29
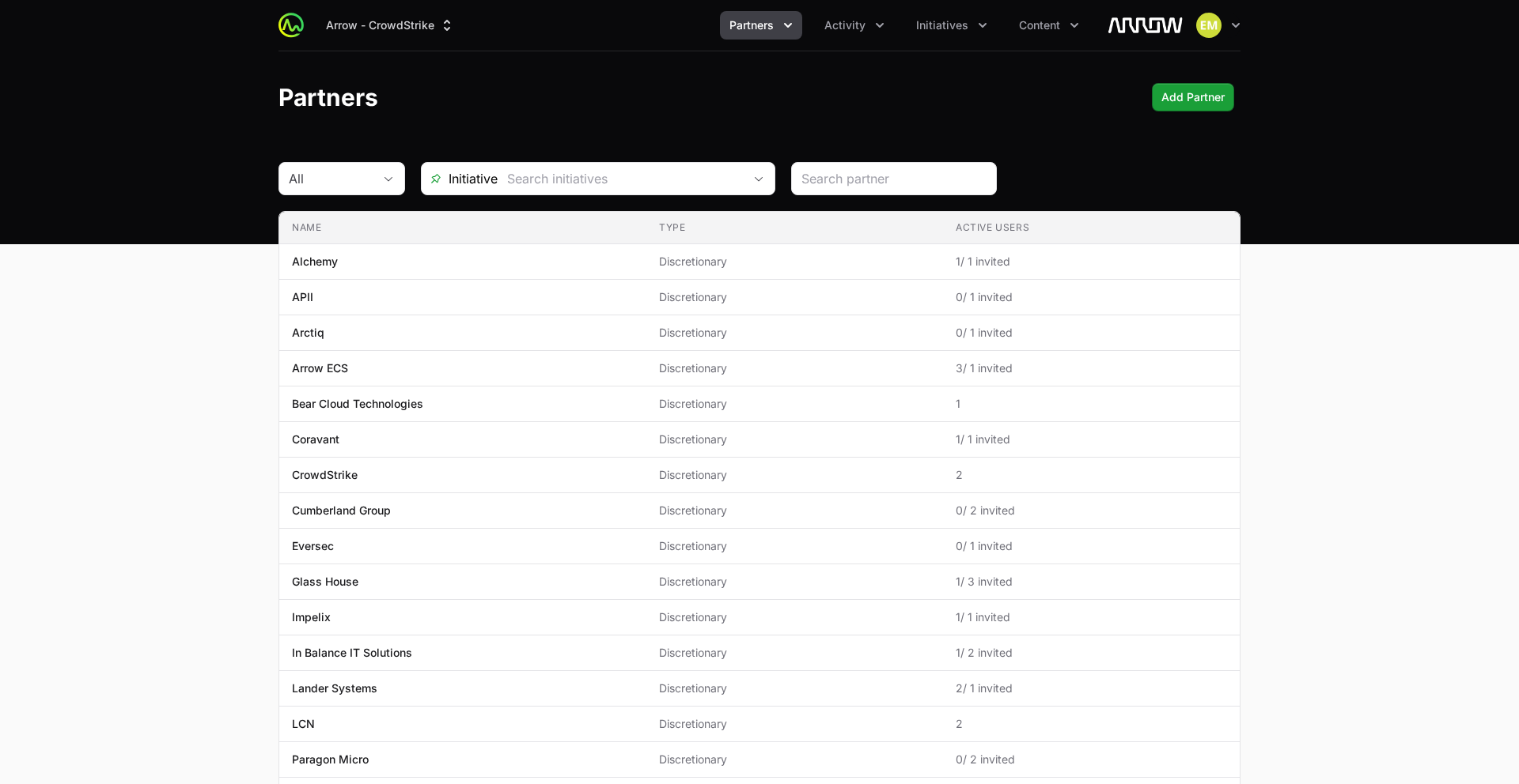
click at [796, 30] on button "Partners" at bounding box center [760, 25] width 82 height 29
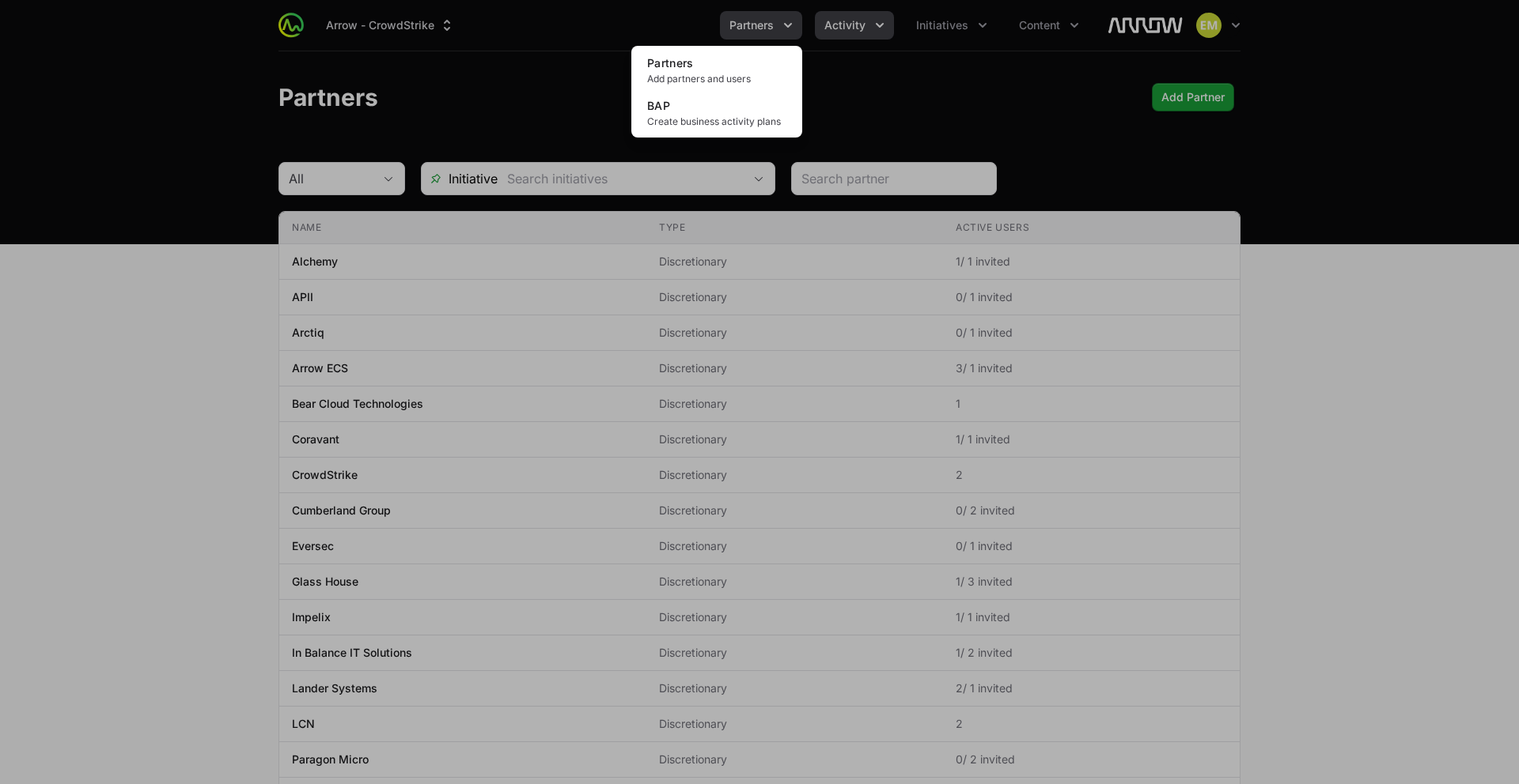
click at [847, 37] on div "Partners menu" at bounding box center [760, 392] width 1519 height 784
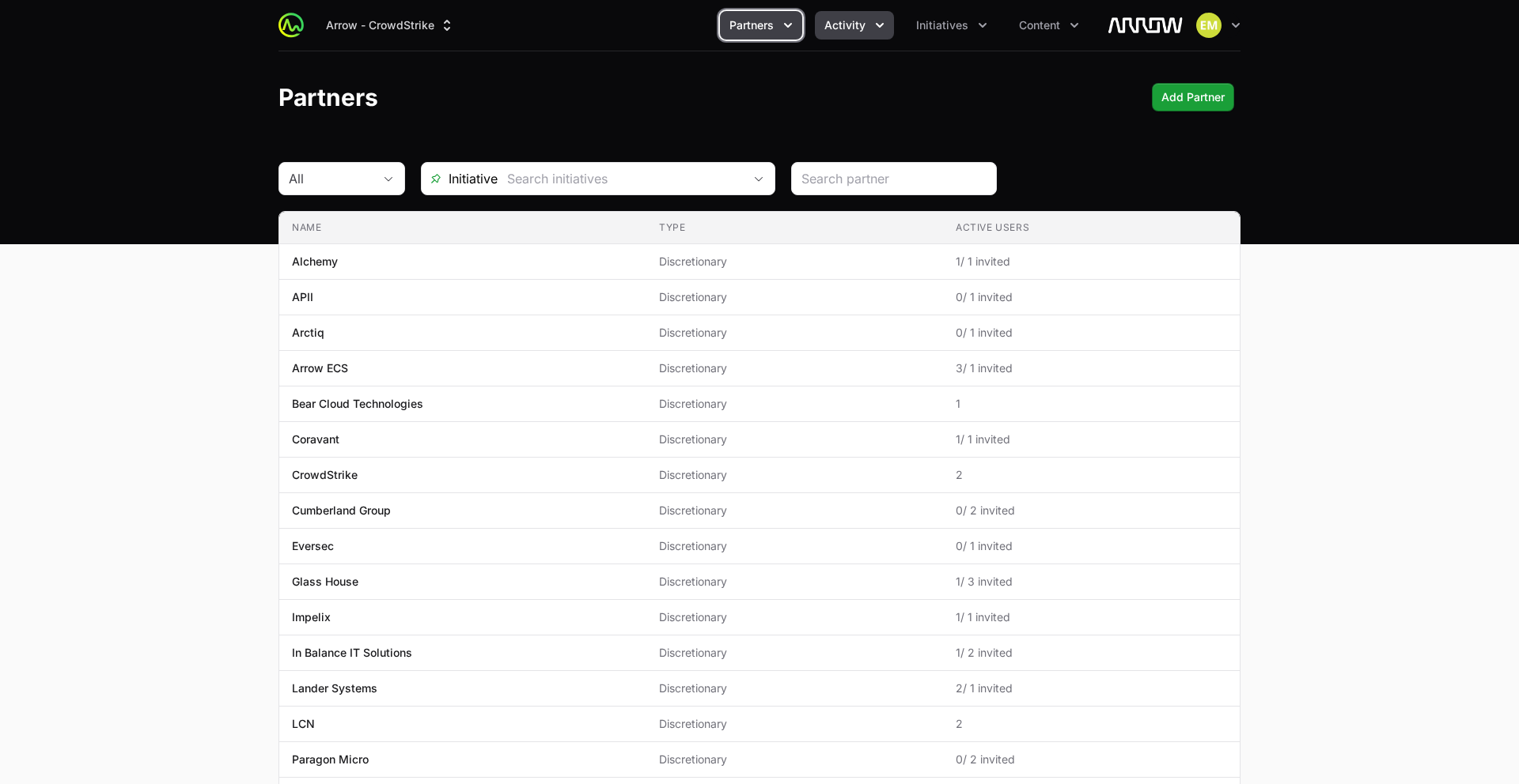
click at [848, 31] on span "Activity" at bounding box center [845, 26] width 42 height 16
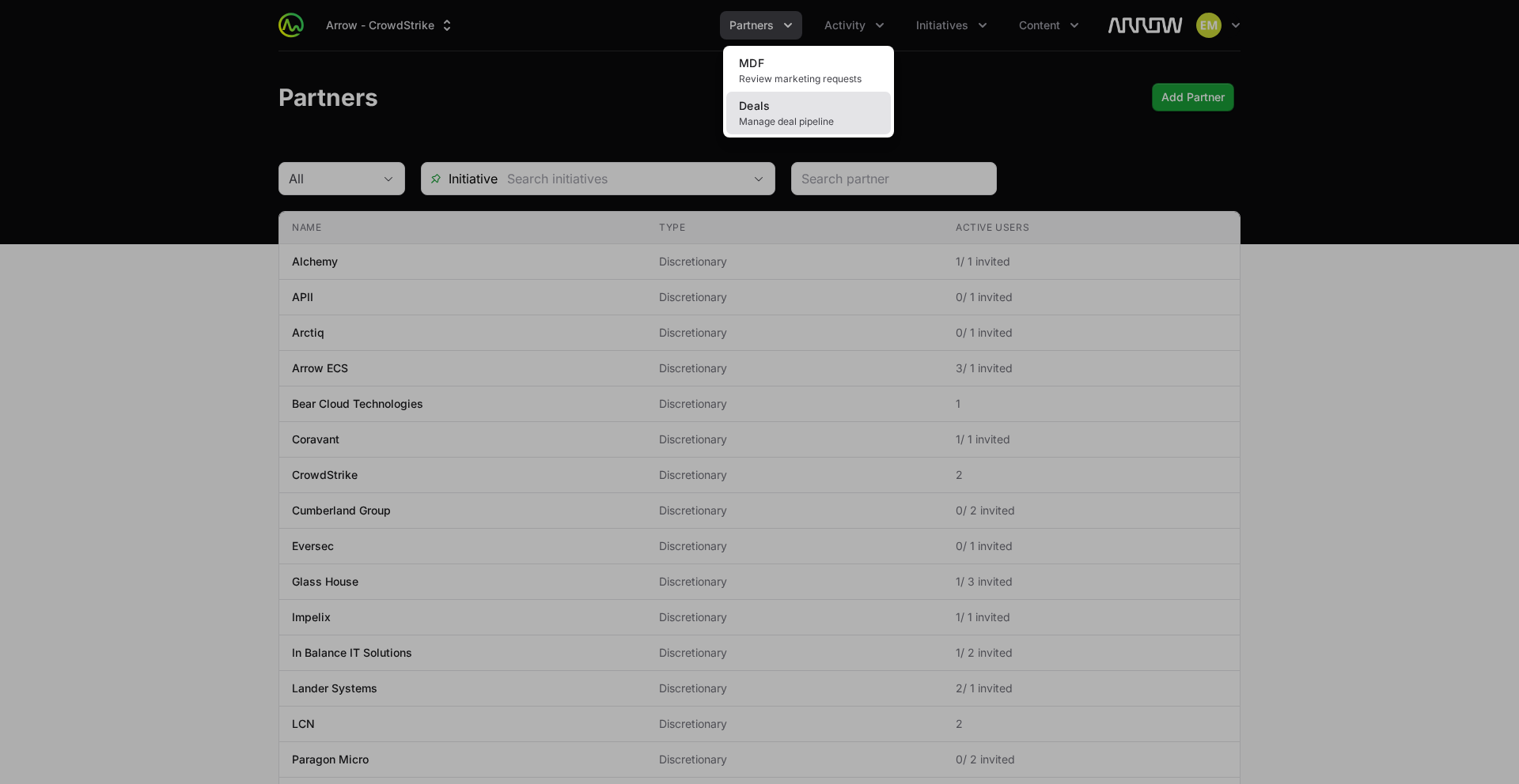
click at [779, 110] on link "Deals Manage deal pipeline" at bounding box center [808, 113] width 164 height 43
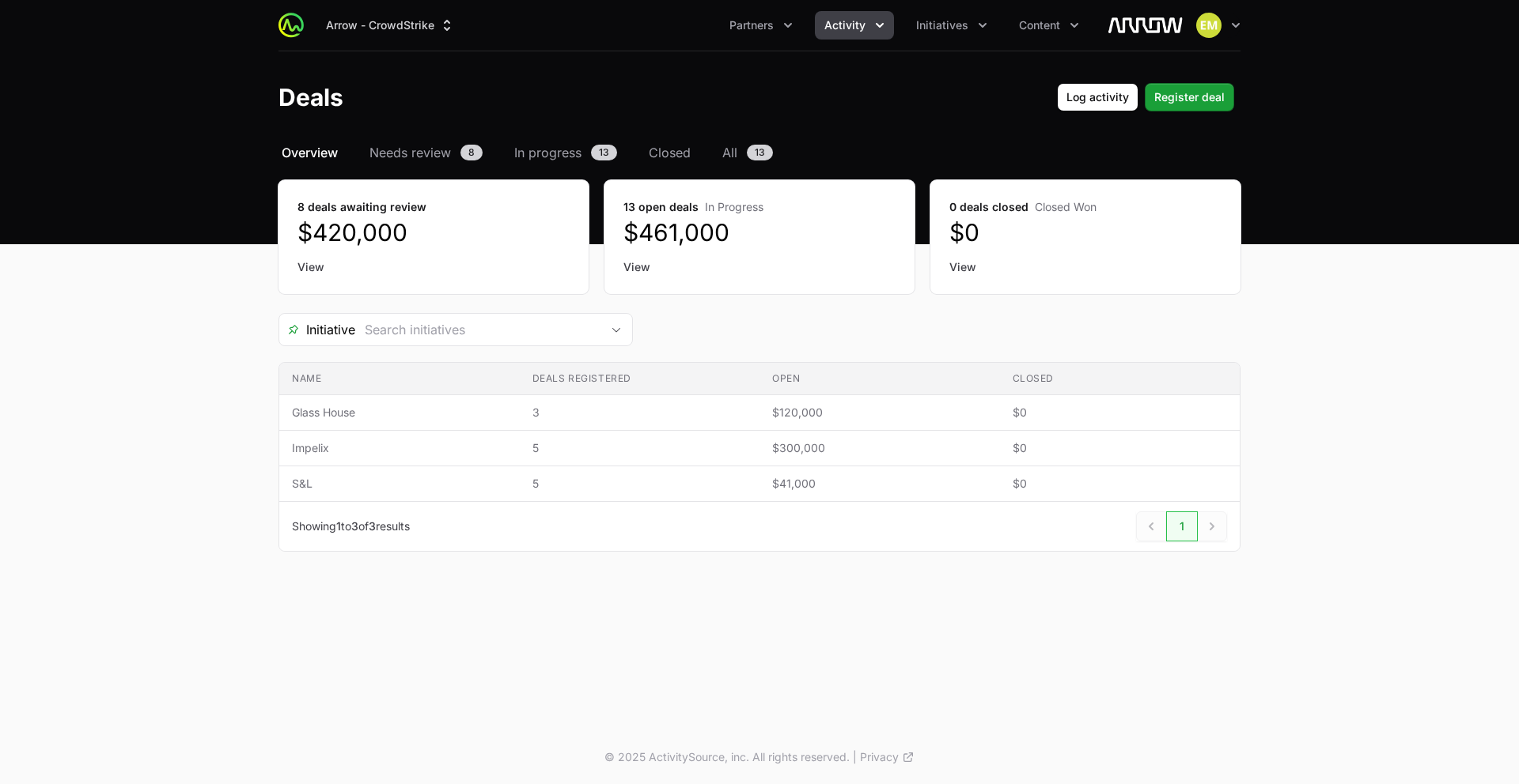
click at [311, 264] on link "View" at bounding box center [433, 267] width 272 height 16
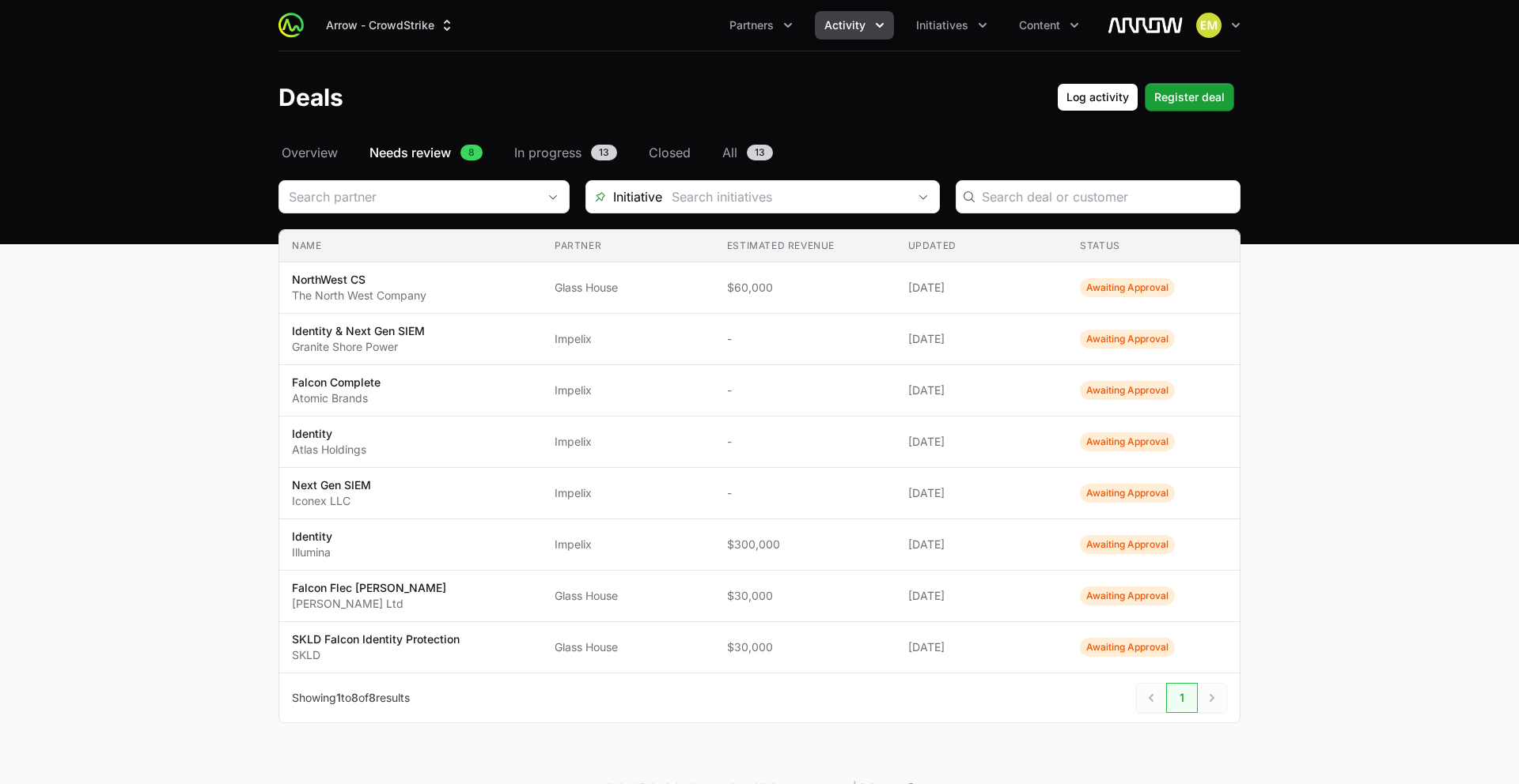
scroll to position [6, 0]
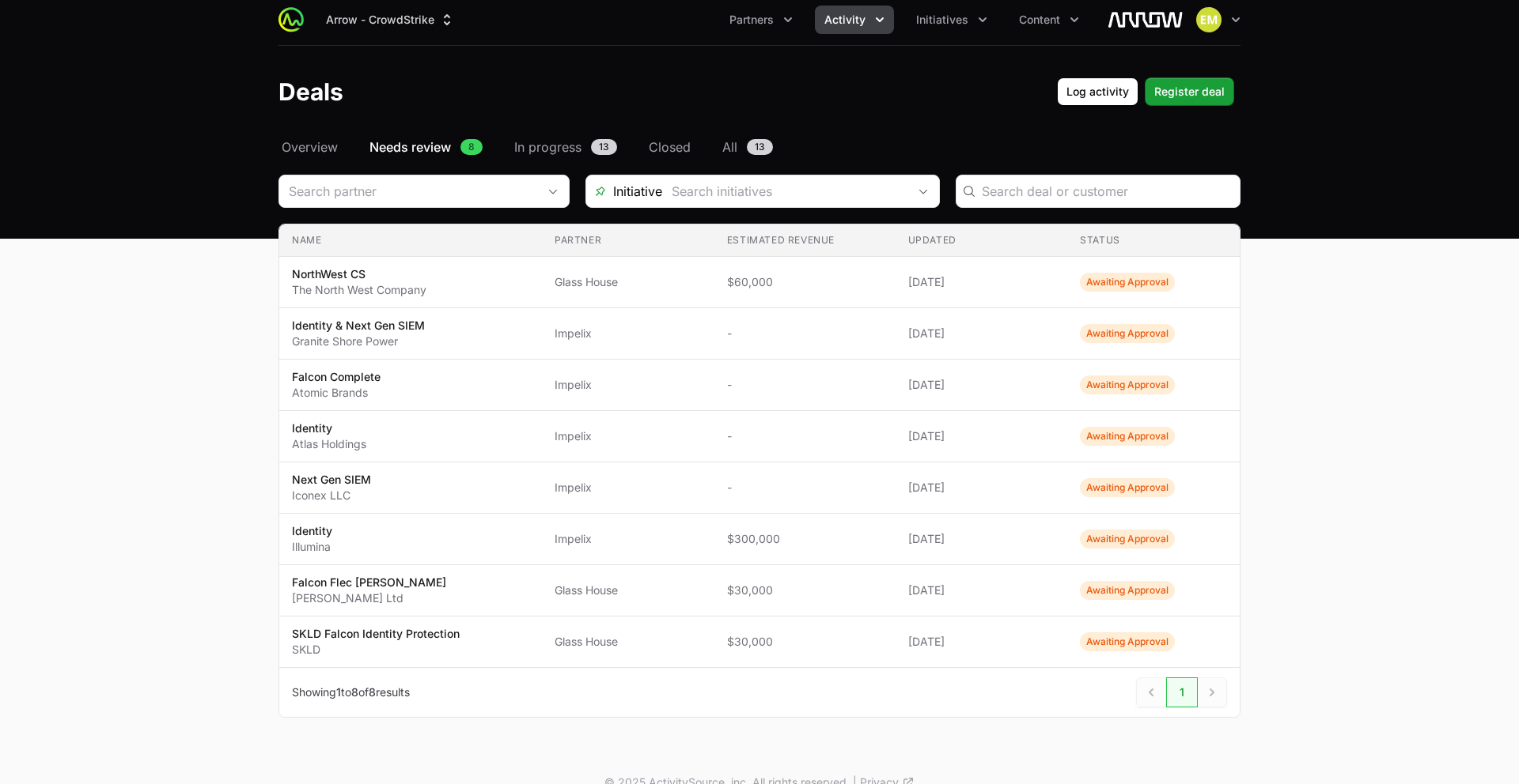
click at [299, 157] on div "Select a tab Overview Needs review In progress Closed All Overview Needs review…" at bounding box center [760, 446] width 1013 height 618
click at [306, 146] on span "Overview" at bounding box center [310, 146] width 56 height 19
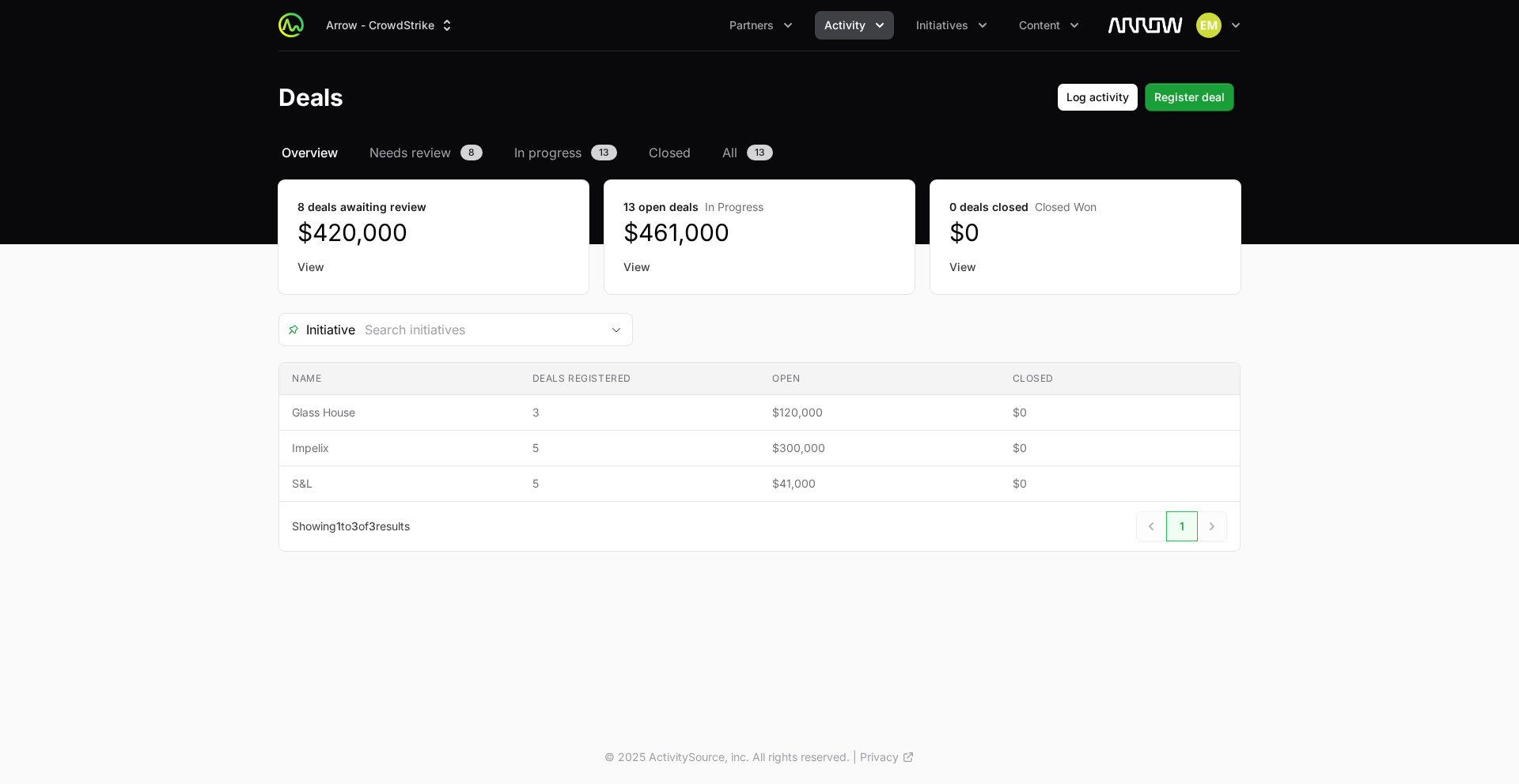
click at [747, 333] on div "Initiative" at bounding box center [760, 330] width 962 height 34
click at [966, 23] on button "Initiatives" at bounding box center [951, 25] width 90 height 29
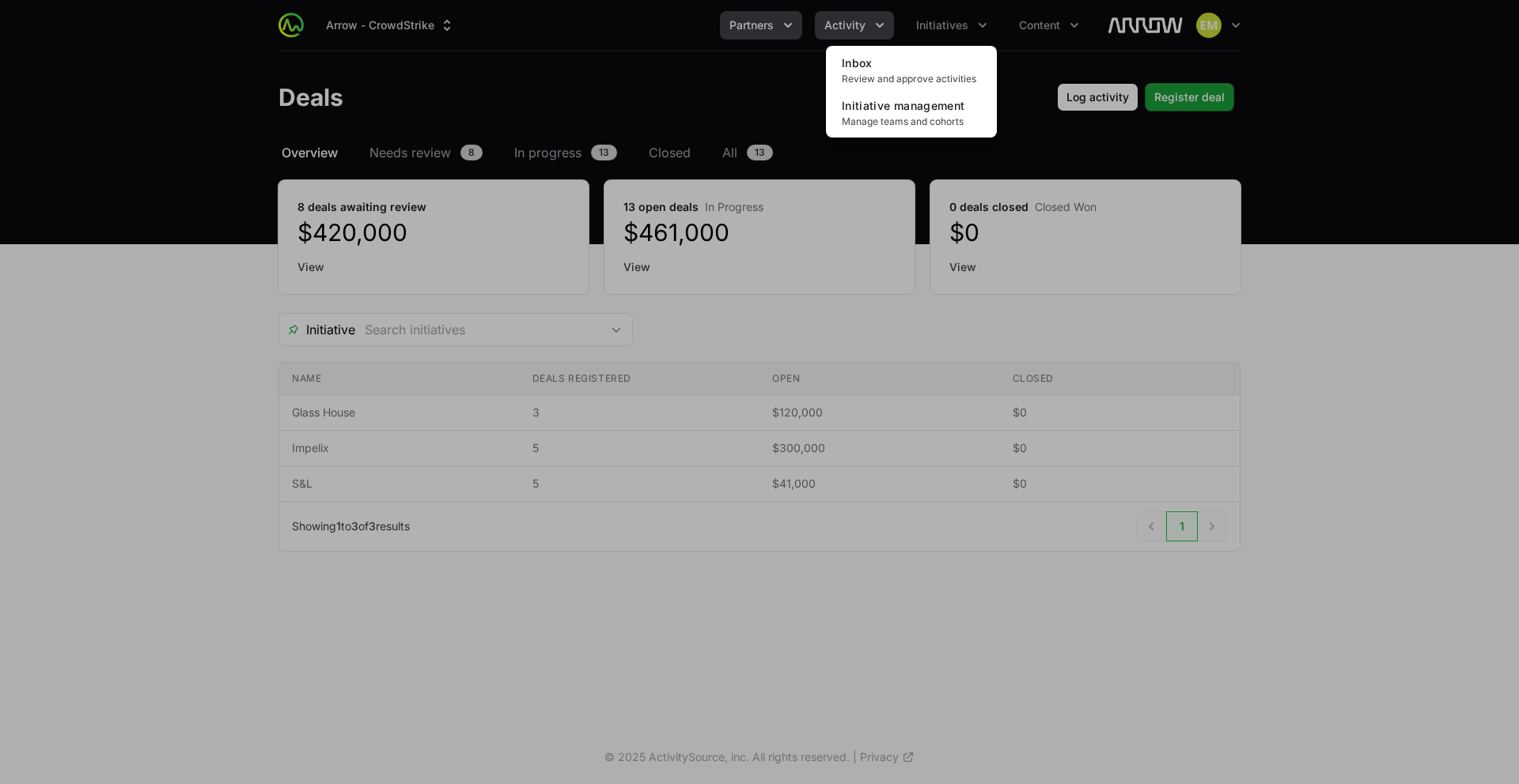
click at [761, 36] on div "Initiatives menu" at bounding box center [760, 392] width 1519 height 784
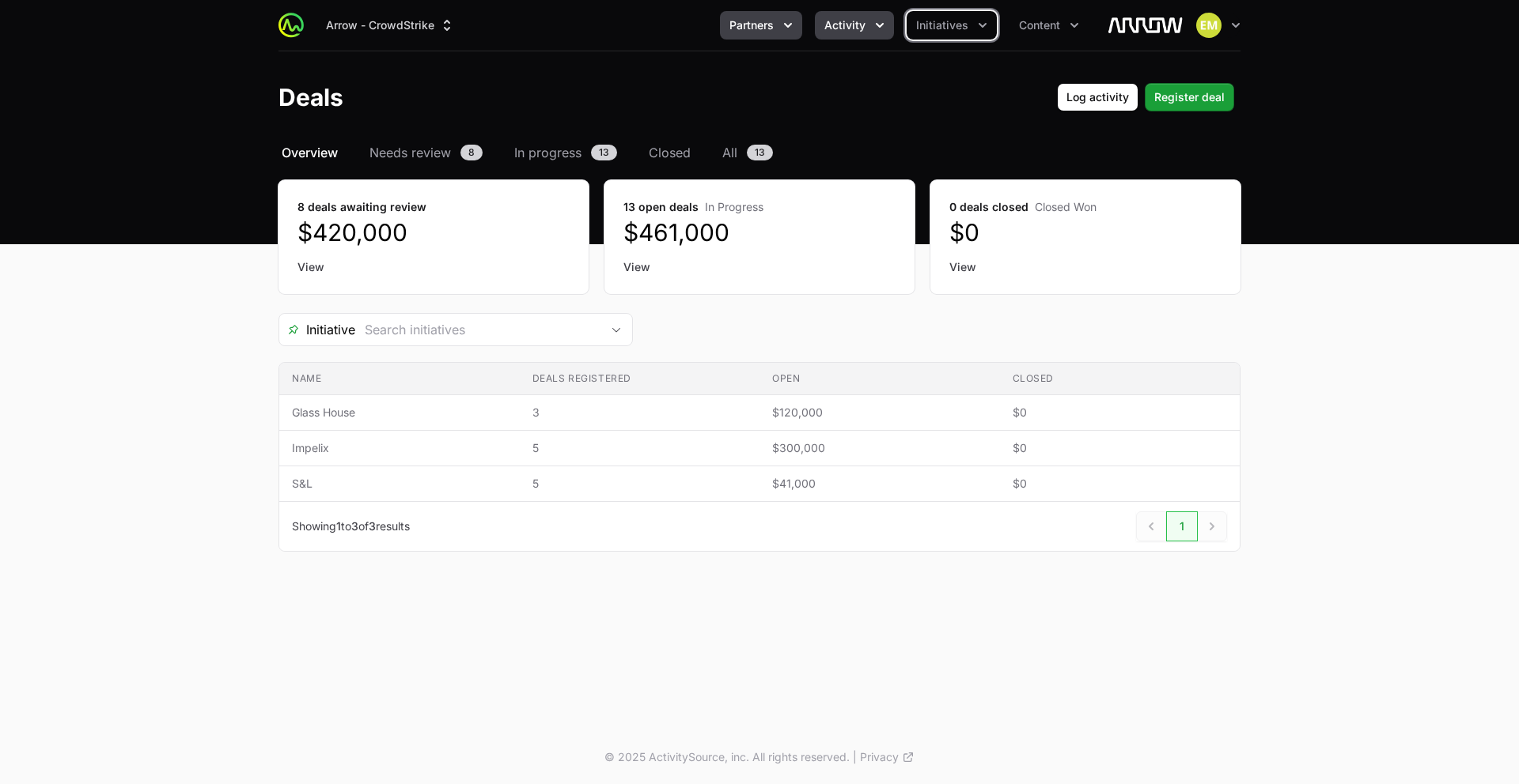
click at [777, 29] on button "Partners" at bounding box center [760, 25] width 82 height 29
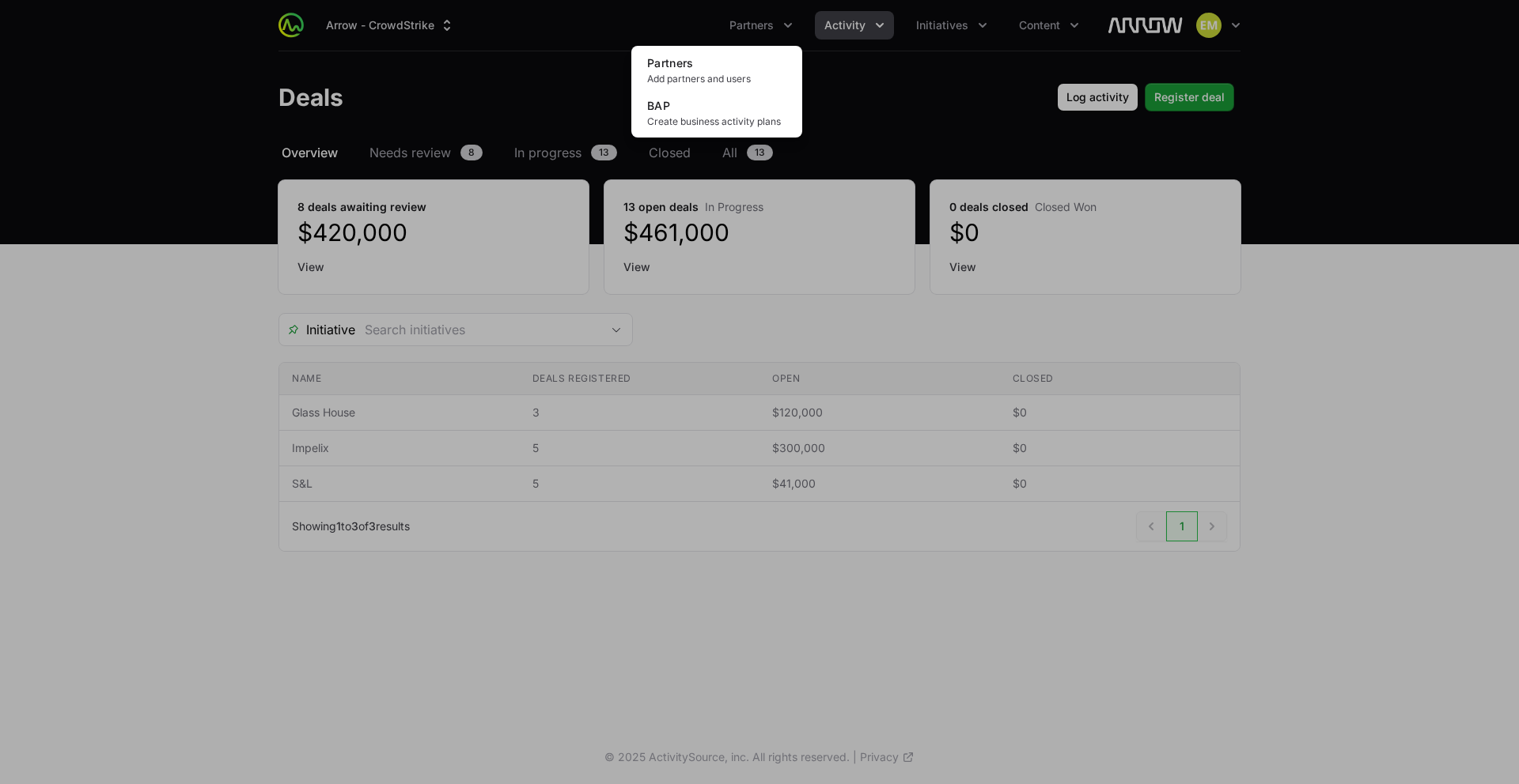
click at [875, 106] on div "Partners menu" at bounding box center [760, 392] width 1519 height 784
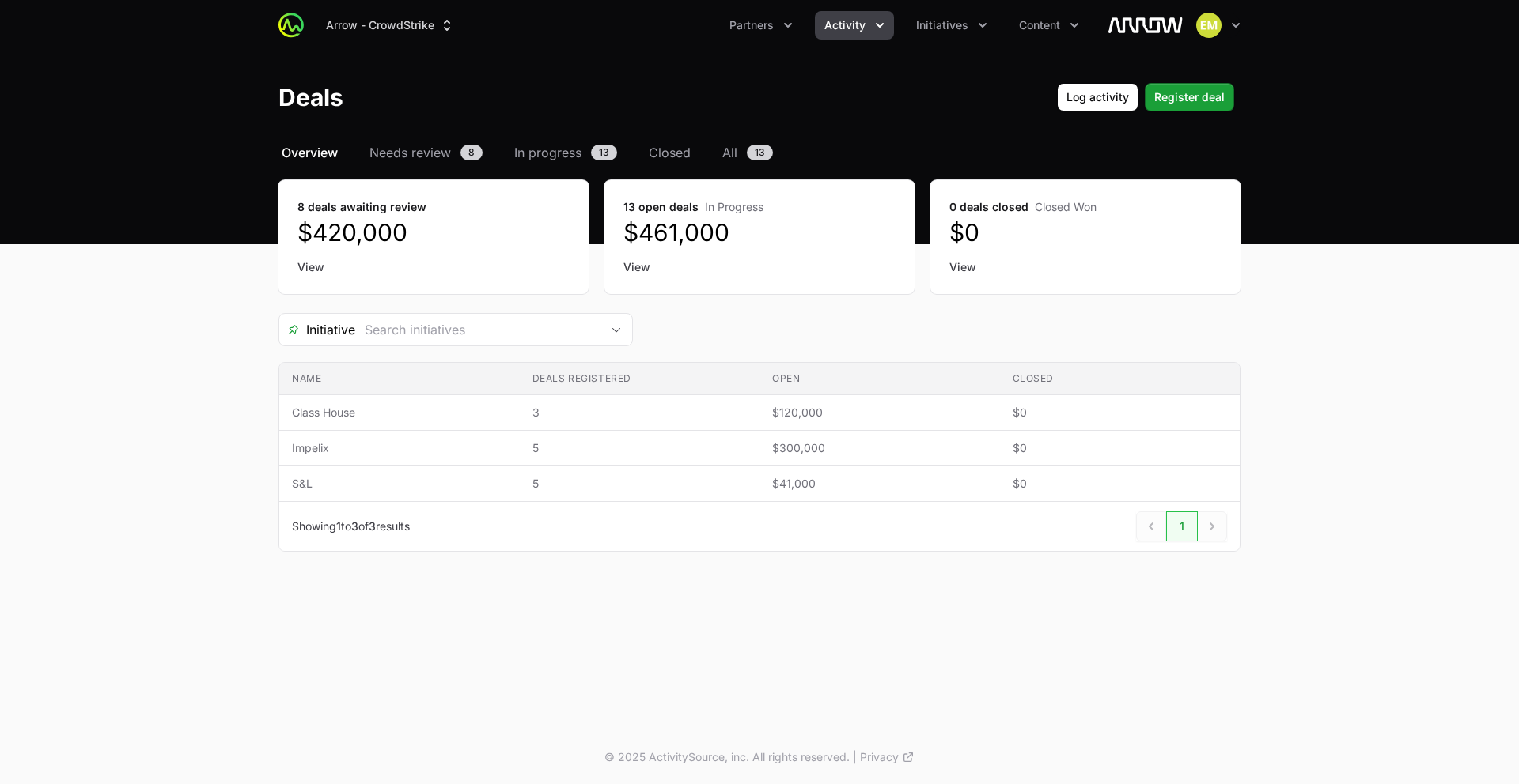
click at [807, 118] on header "Deals Log activity Register deal" at bounding box center [760, 97] width 1519 height 92
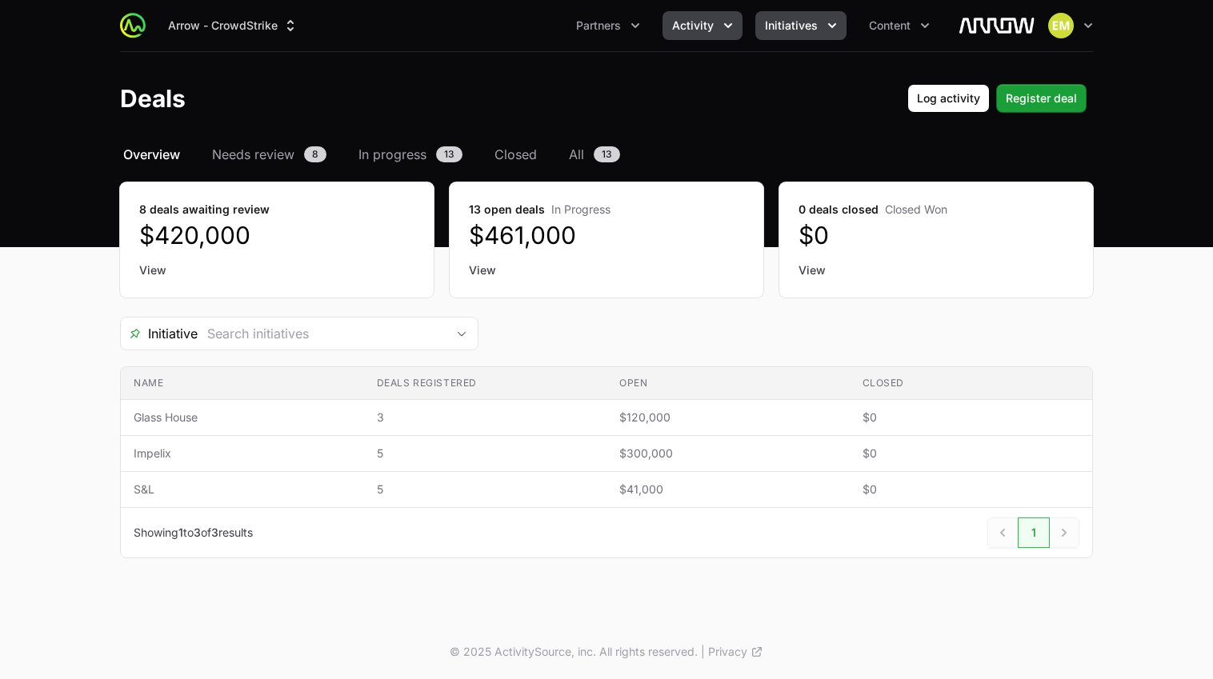
click at [803, 22] on span "Initiatives" at bounding box center [791, 26] width 53 height 16
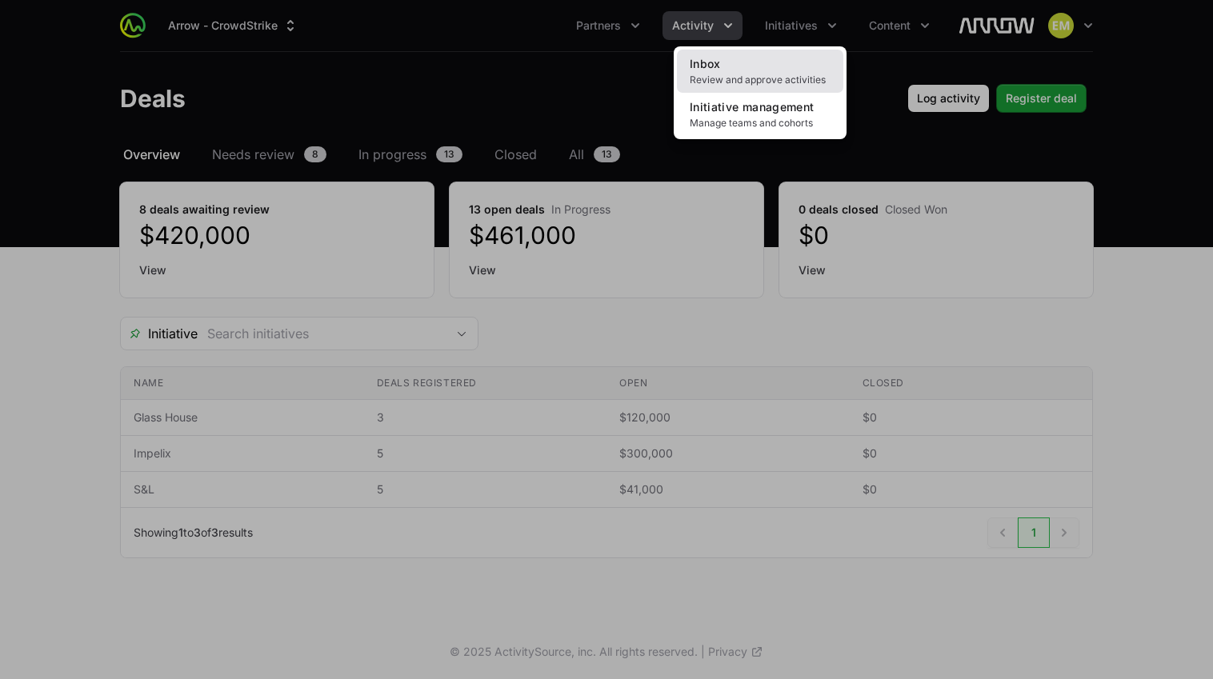
click at [700, 70] on link "Inbox Review and approve activities" at bounding box center [760, 71] width 166 height 43
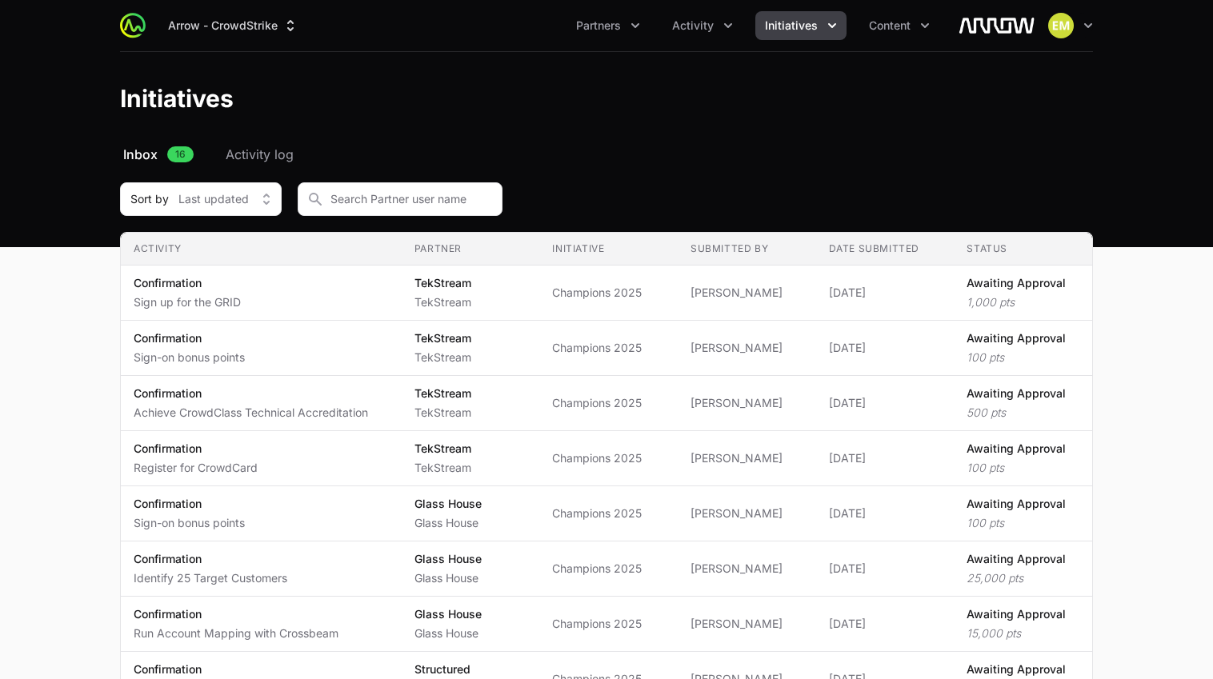
click at [134, 158] on span "Inbox" at bounding box center [140, 154] width 34 height 19
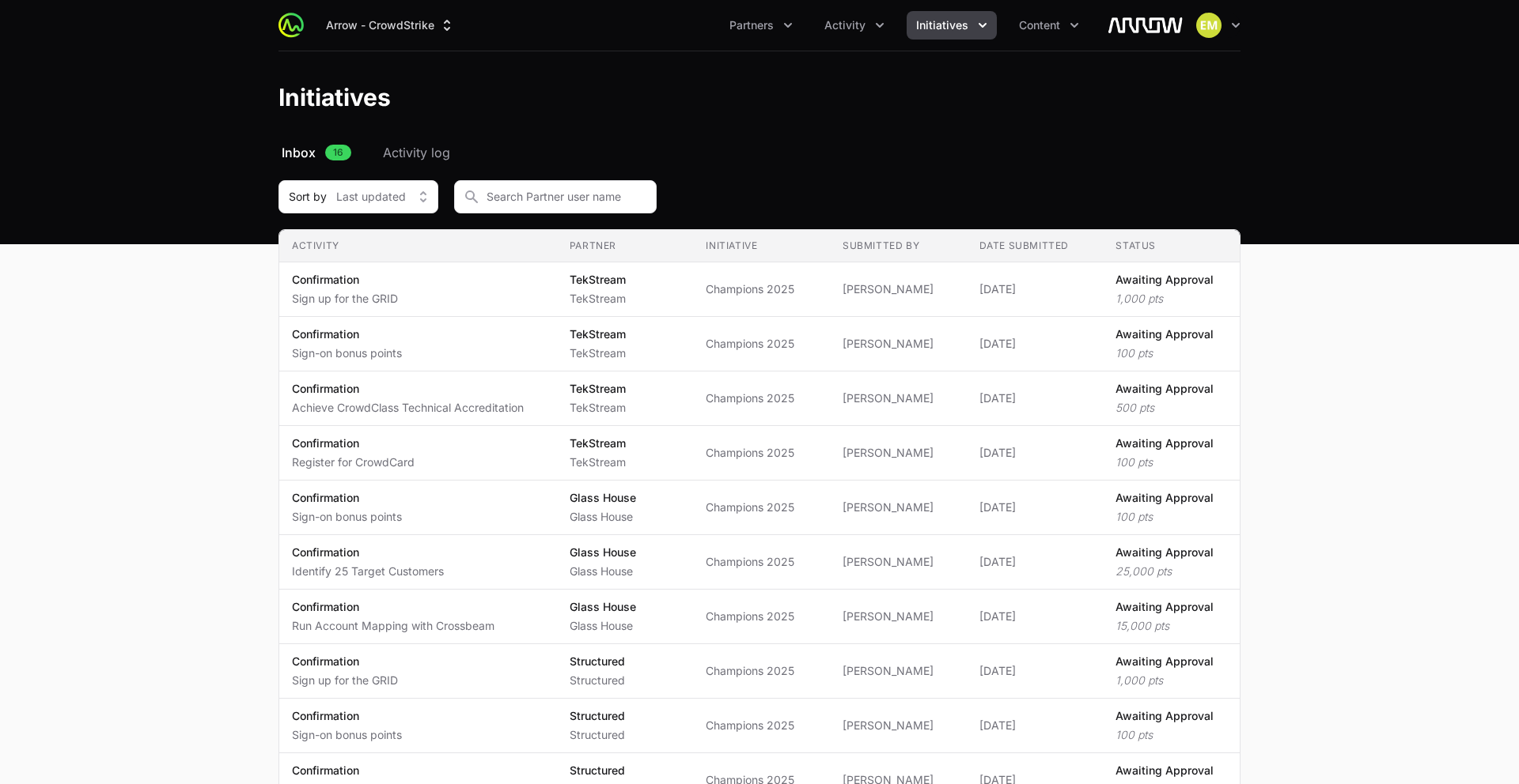
click at [792, 195] on div "Sort by Last updated" at bounding box center [760, 197] width 962 height 34
drag, startPoint x: 500, startPoint y: 160, endPoint x: 260, endPoint y: 128, distance: 242.1
click at [284, 149] on nav "Inbox 16 Activity log" at bounding box center [760, 152] width 962 height 19
click at [247, 101] on header "Initiatives" at bounding box center [760, 97] width 1519 height 92
drag, startPoint x: 451, startPoint y: 136, endPoint x: 611, endPoint y: 181, distance: 166.2
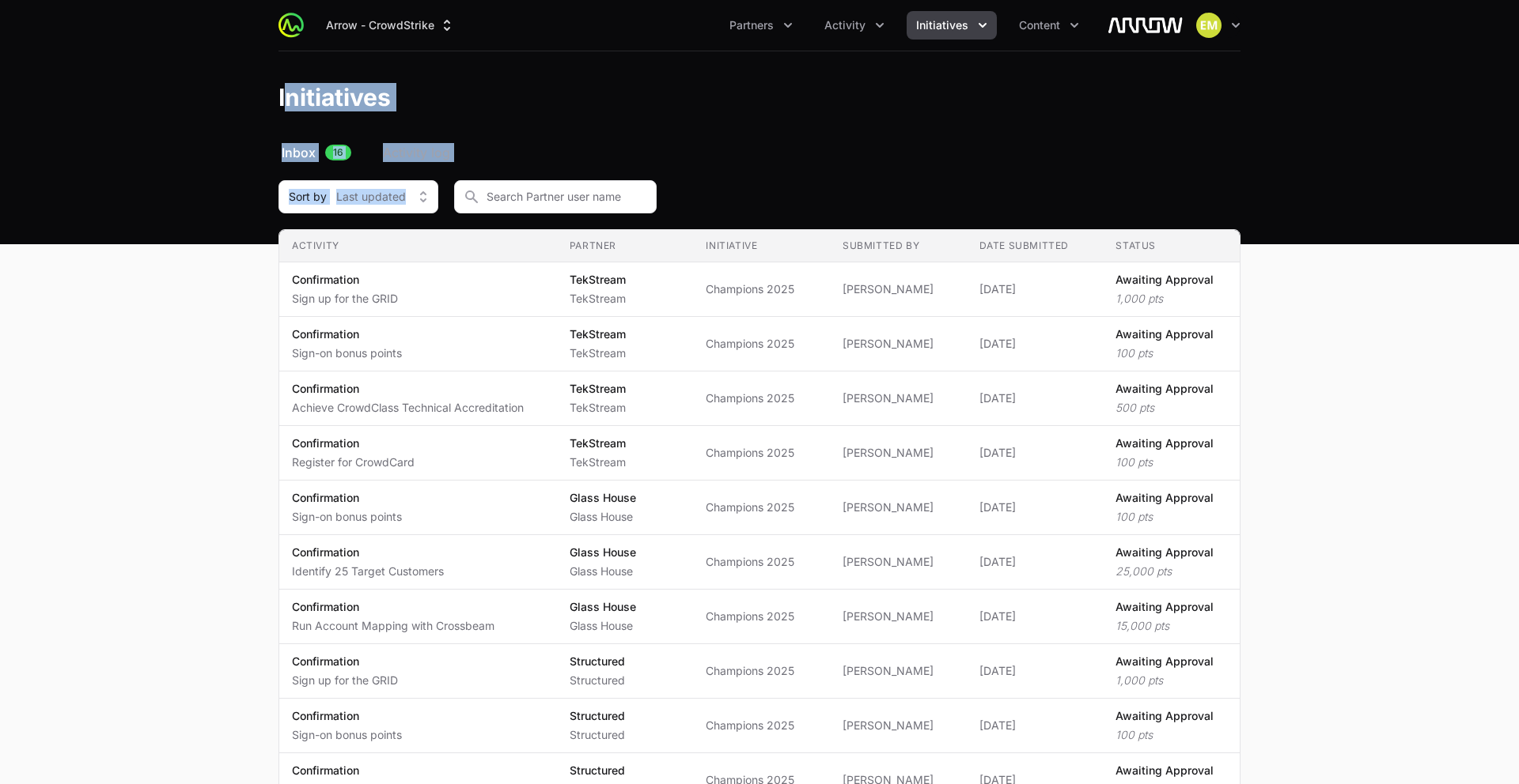
click at [611, 181] on div "Arrow - CrowdStrike Partners Activity Initiatives Content Open user menu Open m…" at bounding box center [760, 611] width 1519 height 1223
click at [611, 181] on input "Initiative Approvals Filters" at bounding box center [555, 197] width 203 height 34
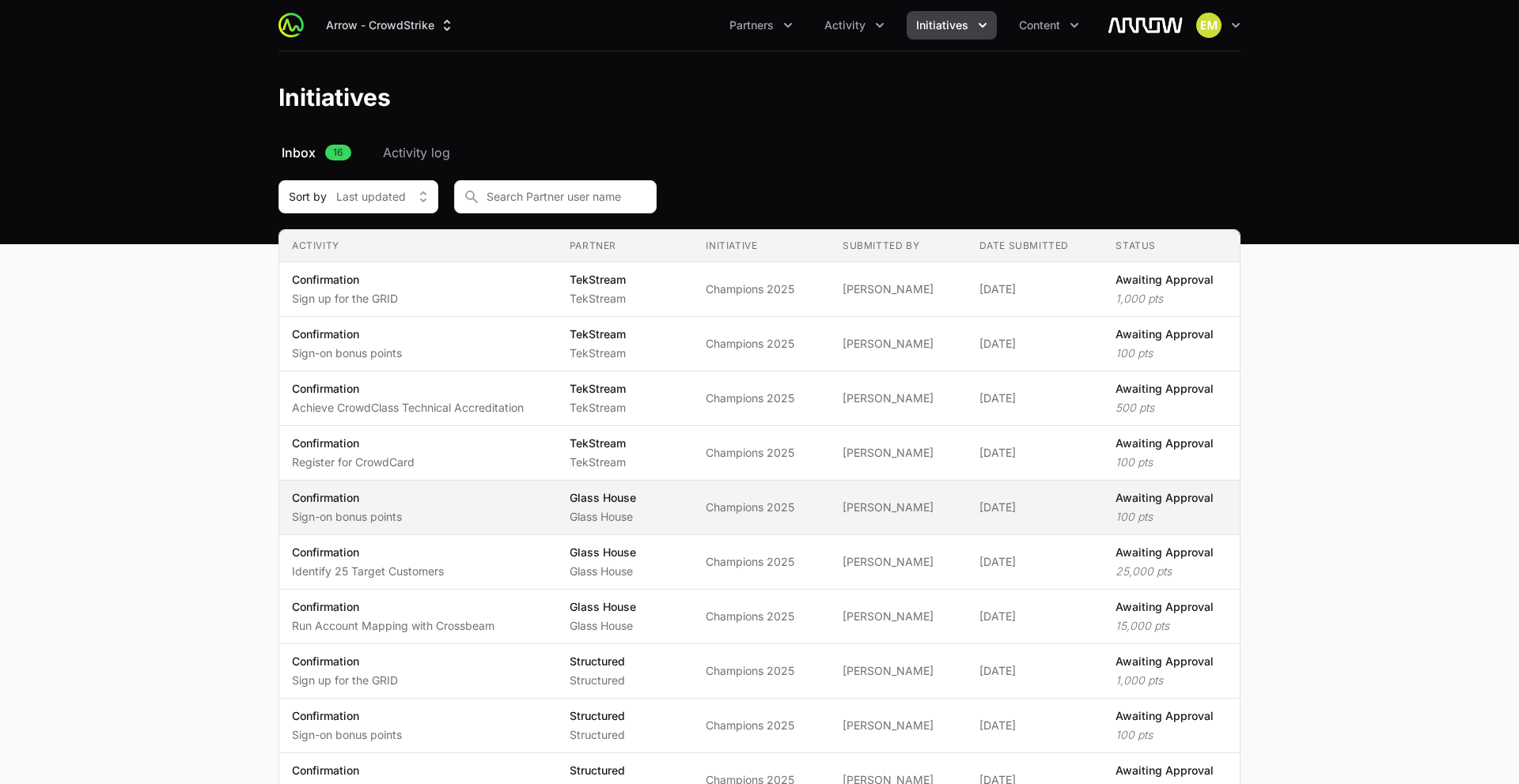
click at [1012, 527] on td "Date submitted [DATE]" at bounding box center [1034, 507] width 136 height 54
